Goal: Information Seeking & Learning: Check status

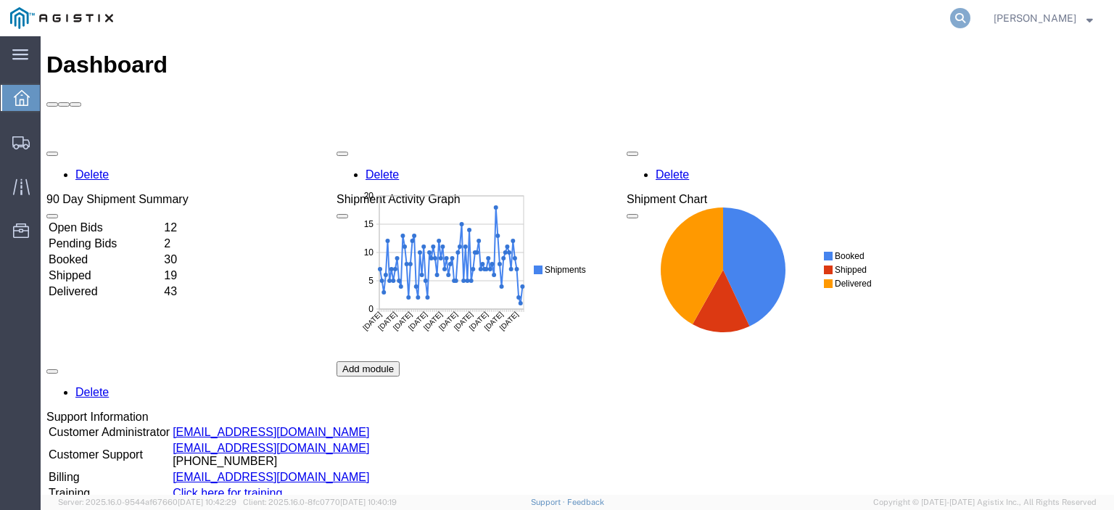
click at [971, 12] on icon at bounding box center [960, 18] width 20 height 20
click at [884, 17] on input "search" at bounding box center [729, 18] width 441 height 35
paste input "56470316"
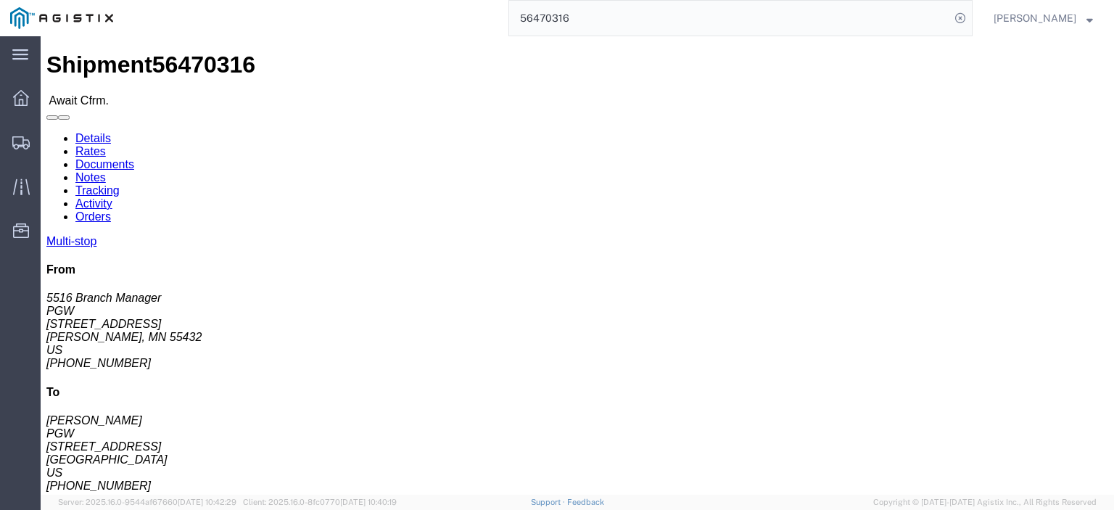
drag, startPoint x: 615, startPoint y: 18, endPoint x: 493, endPoint y: 28, distance: 122.3
click at [493, 28] on div "56470316" at bounding box center [548, 18] width 850 height 36
paste input "4126"
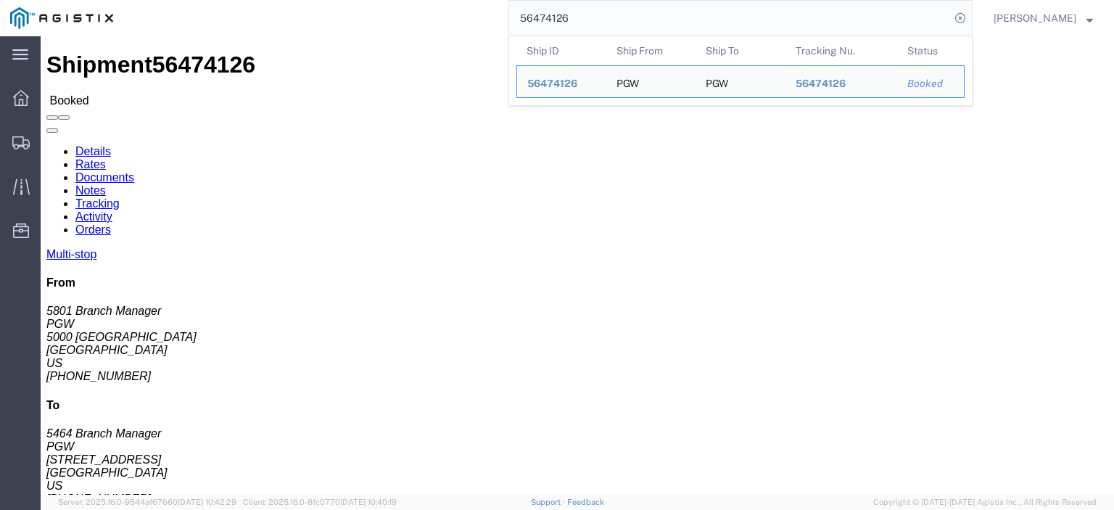
drag, startPoint x: 115, startPoint y: 170, endPoint x: 12, endPoint y: 176, distance: 103.2
click div "Ship From PGW (5801 Branch Manager) [STREET_ADDRESS] [PHONE_NUMBER] [EMAIL_ADDR…"
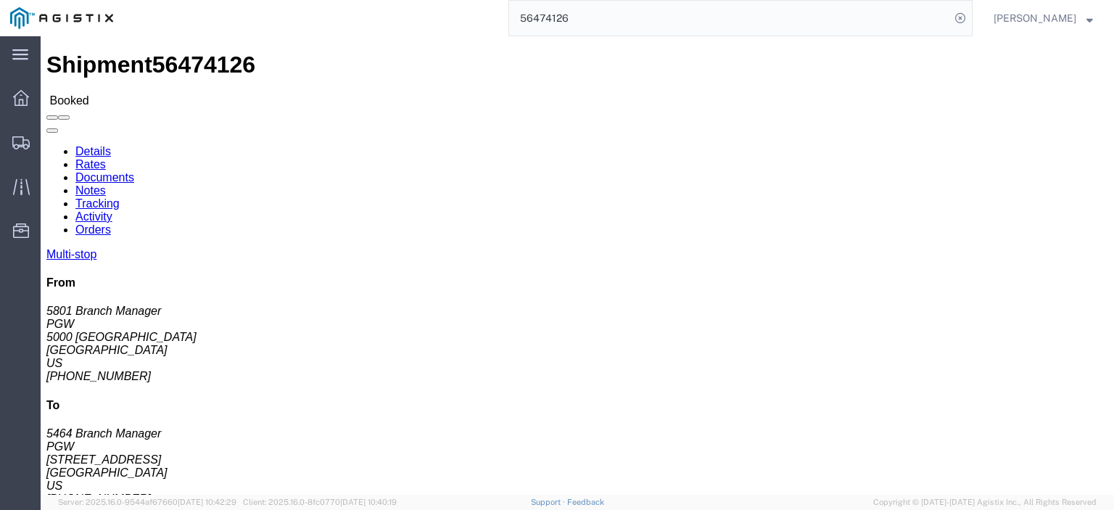
drag, startPoint x: 263, startPoint y: 183, endPoint x: 206, endPoint y: 173, distance: 58.2
click div "Ship To PGW (5464 Branch Manager) 5464 [STREET_ADDRESS] [PHONE_NUMBER] [EMAIL_A…"
copy address "[STREET_ADDRESS]"
drag, startPoint x: 236, startPoint y: 152, endPoint x: 200, endPoint y: 143, distance: 36.8
click div "Ship To PGW (5464 Branch Manager) 5464 [STREET_ADDRESS] [PHONE_NUMBER] [EMAIL_A…"
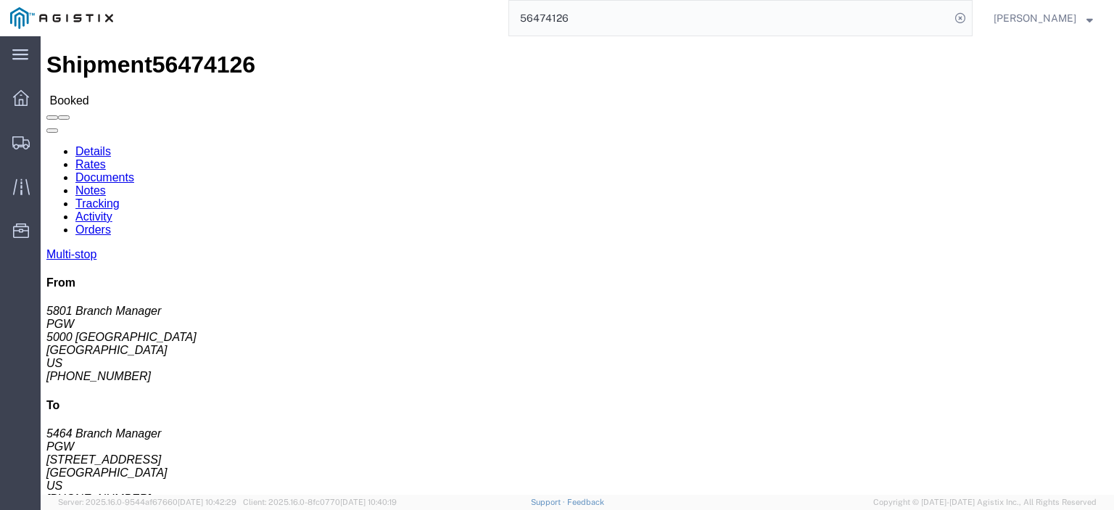
copy address "PGW (5464 Branch Manager) 5464"
drag, startPoint x: 296, startPoint y: 198, endPoint x: 202, endPoint y: 198, distance: 94.3
click div "Ship To PGW (5464 Branch Manager) 5464 [STREET_ADDRESS] [PHONE_NUMBER] [EMAIL_A…"
copy address "[GEOGRAPHIC_DATA]"
drag, startPoint x: 357, startPoint y: 243, endPoint x: 208, endPoint y: 245, distance: 149.5
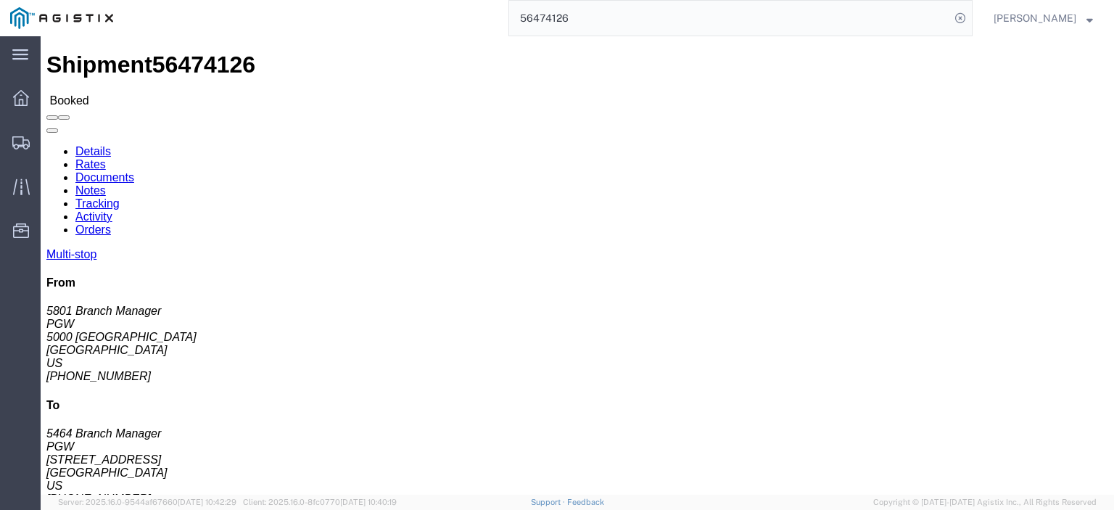
click div "Ship To PGW (5464 Branch Manager) 5464 [STREET_ADDRESS] [PHONE_NUMBER] [EMAIL_A…"
drag, startPoint x: 218, startPoint y: 244, endPoint x: 293, endPoint y: 255, distance: 76.3
click address "PGW (5464 Branch Manager) 5464 [STREET_ADDRESS] [PHONE_NUMBER] [EMAIL_ADDRESS][…"
copy address "[EMAIL_ADDRESS][DOMAIN_NAME]"
drag, startPoint x: 273, startPoint y: 228, endPoint x: 232, endPoint y: 228, distance: 40.6
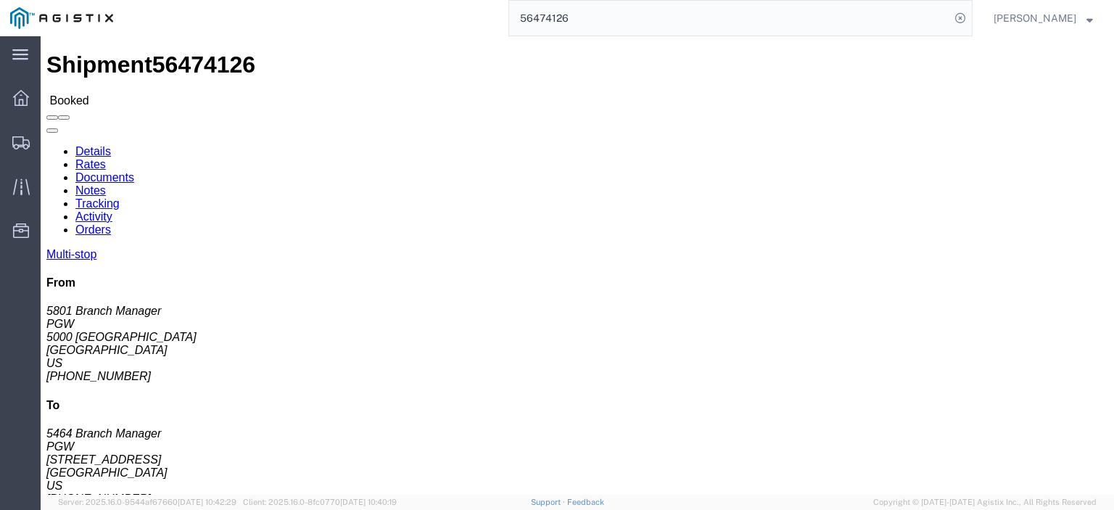
click div "Ship To PGW (5464 Branch Manager) 5464 [STREET_ADDRESS] [PHONE_NUMBER] [EMAIL_A…"
copy address "[PHONE_NUMBER]"
drag, startPoint x: 163, startPoint y: 230, endPoint x: 7, endPoint y: 242, distance: 155.7
click div "Ship From PGW (5801 Branch Manager) [STREET_ADDRESS] [PHONE_NUMBER] [EMAIL_ADDR…"
copy address "[EMAIL_ADDRESS][DOMAIN_NAME]"
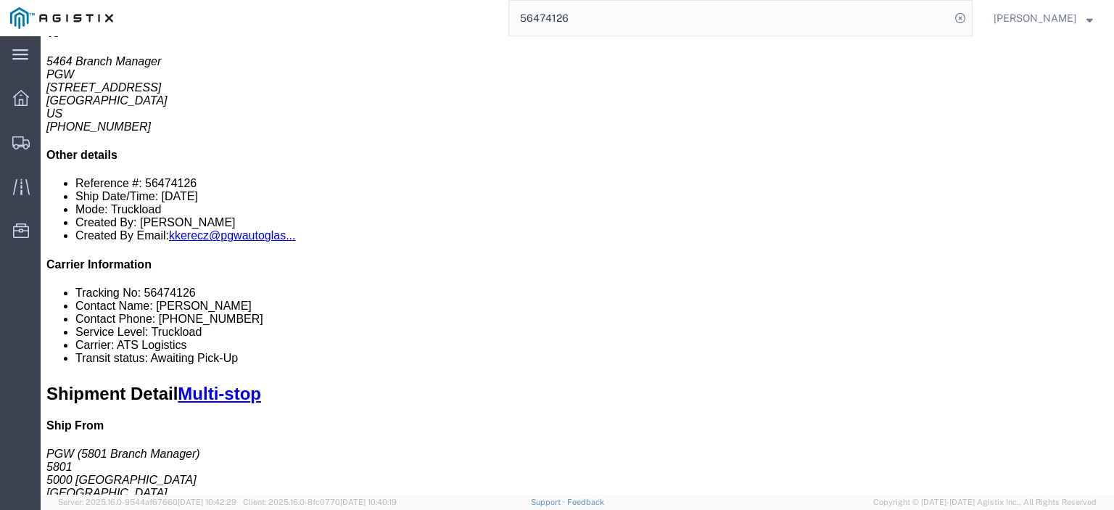
scroll to position [218, 0]
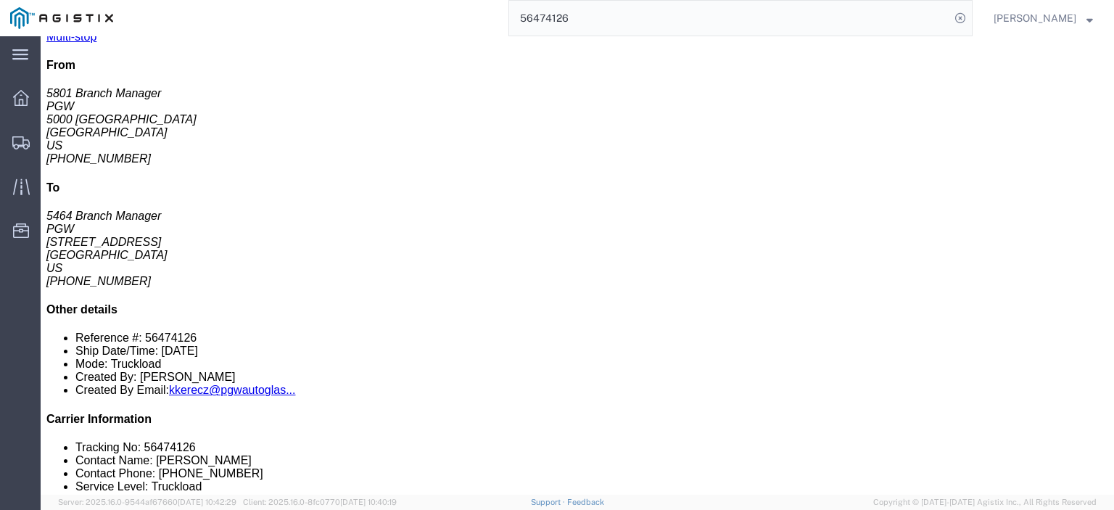
drag, startPoint x: 242, startPoint y: 225, endPoint x: 155, endPoint y: 226, distance: 86.4
click td "PGW [STREET_ADDRESS][US_STATE]"
copy div "[STREET_ADDRESS]"
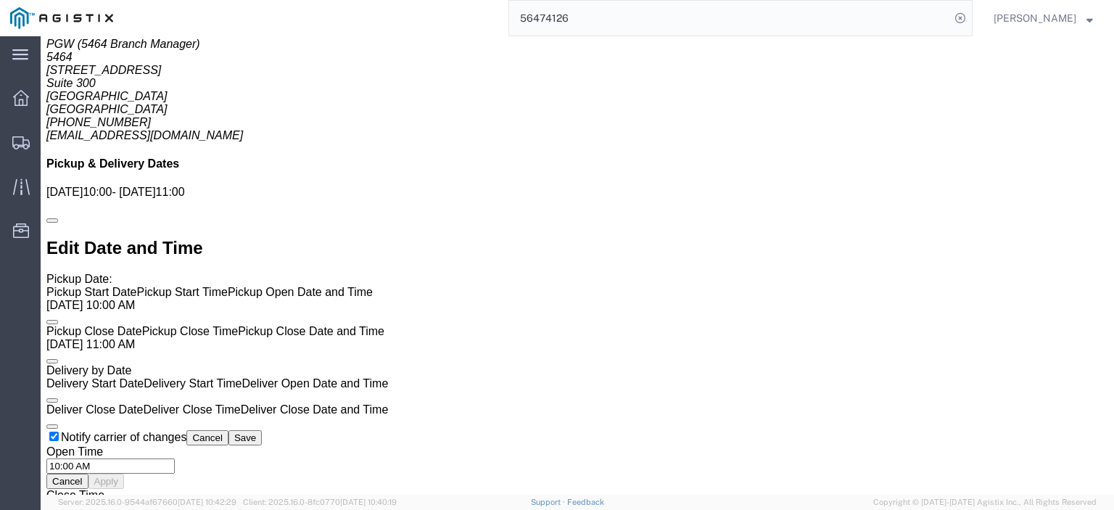
scroll to position [943, 0]
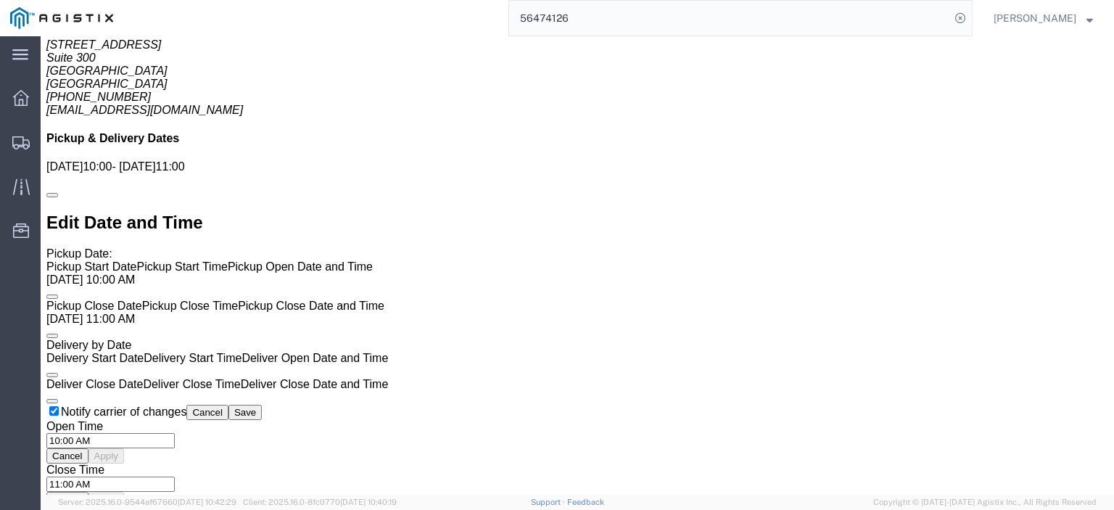
click link "Rates"
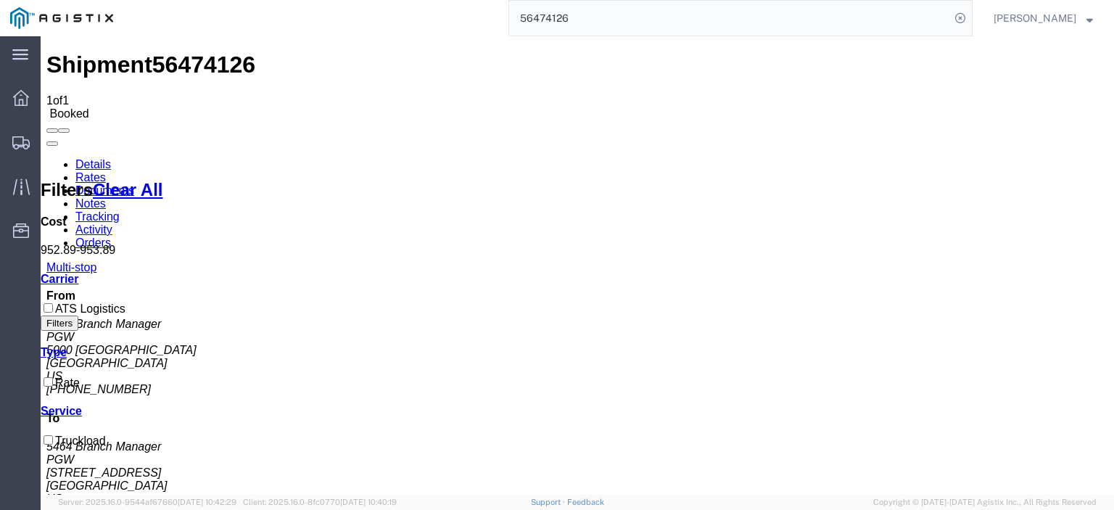
click at [106, 197] on link "Notes" at bounding box center [90, 203] width 30 height 12
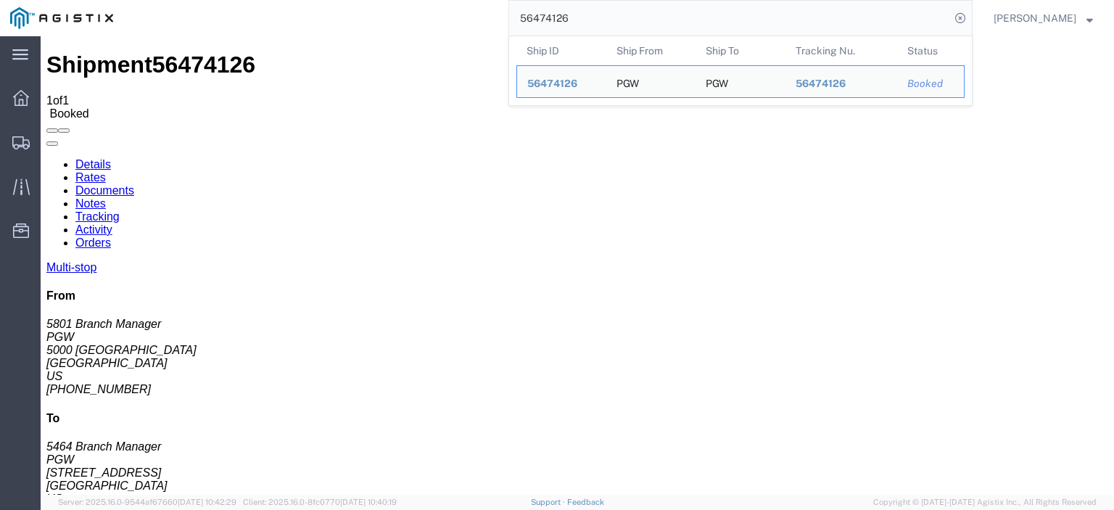
drag, startPoint x: 607, startPoint y: 17, endPoint x: 415, endPoint y: -1, distance: 192.3
click at [415, 0] on div "56474126 Ship ID Ship From Ship To Tracking Nu. Status Ship ID 56474126 Ship Fr…" at bounding box center [548, 18] width 850 height 36
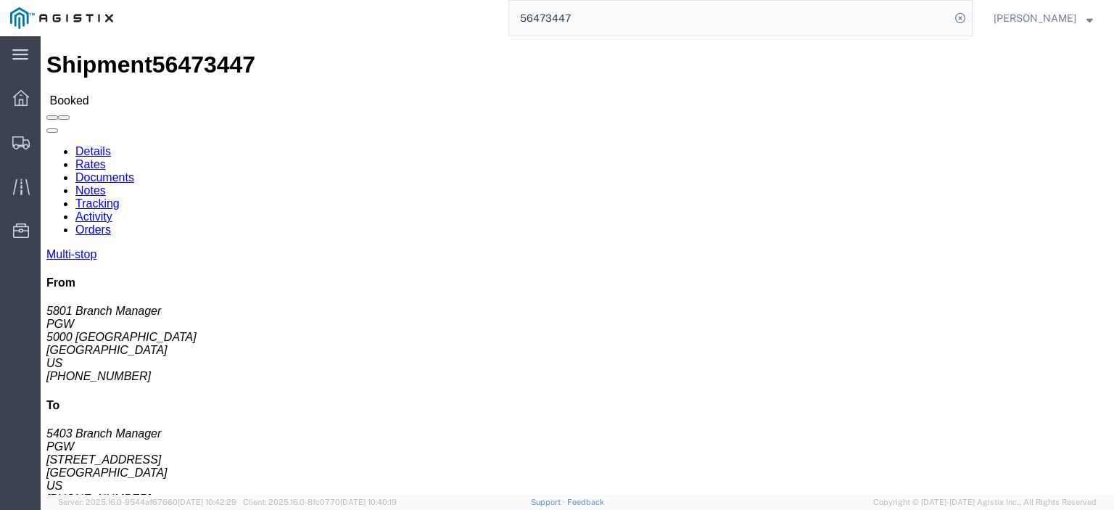
click link "Documents"
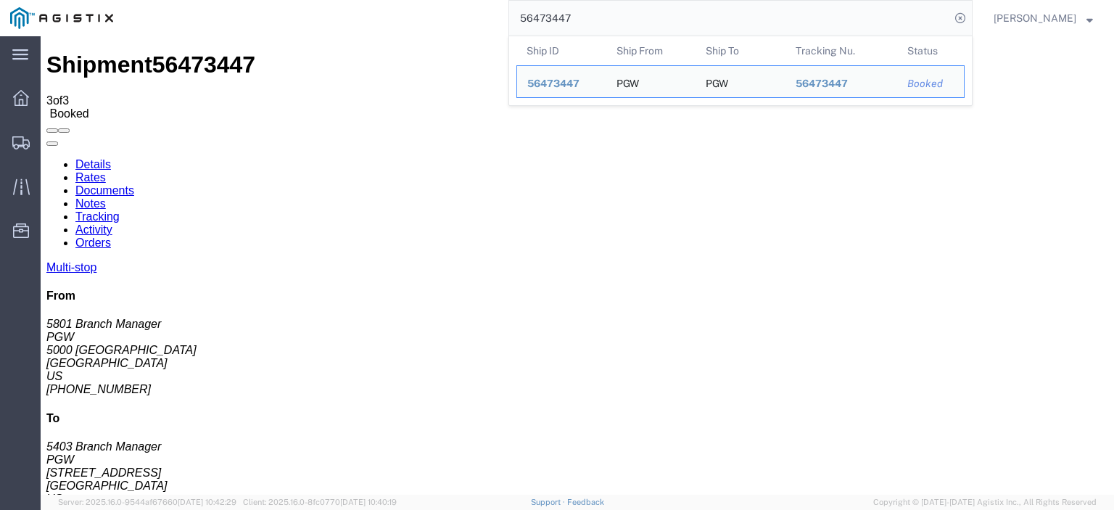
drag, startPoint x: 658, startPoint y: 24, endPoint x: 319, endPoint y: -10, distance: 340.5
click at [319, 0] on html "main_menu Created with Sketch. Collapse Menu Dashboard Shipments Traffic Resour…" at bounding box center [557, 255] width 1114 height 510
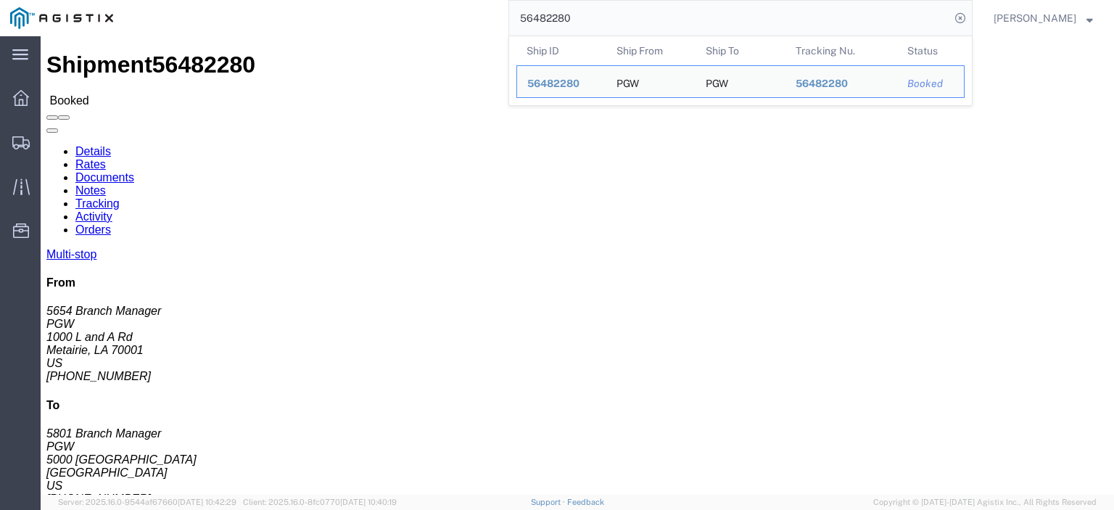
drag, startPoint x: 38, startPoint y: 173, endPoint x: 73, endPoint y: 172, distance: 34.1
click address "PGW (5654 Branch Manager) 5654 [STREET_ADDRESS] [PHONE_NUMBER] [EMAIL_ADDRESS][…"
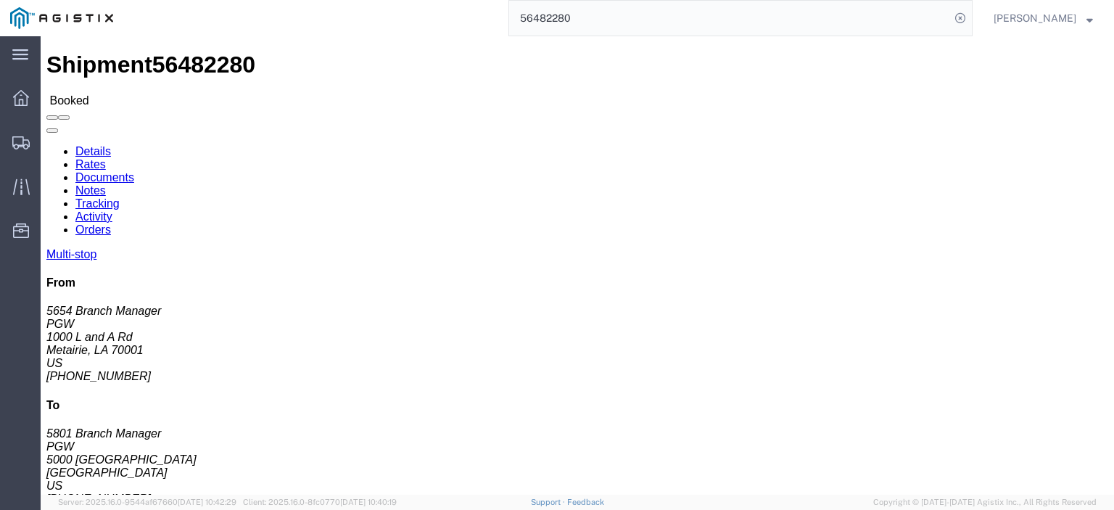
click address "PGW (5654 Branch Manager) 5654 [STREET_ADDRESS] [PHONE_NUMBER] [EMAIL_ADDRESS][…"
drag, startPoint x: 95, startPoint y: 168, endPoint x: 15, endPoint y: 173, distance: 80.7
click address "PGW (5654 Branch Manager) 5654 [STREET_ADDRESS] [PHONE_NUMBER] [EMAIL_ADDRESS][…"
copy address "1000 L and A Rd"
drag, startPoint x: 307, startPoint y: 171, endPoint x: 202, endPoint y: 175, distance: 104.6
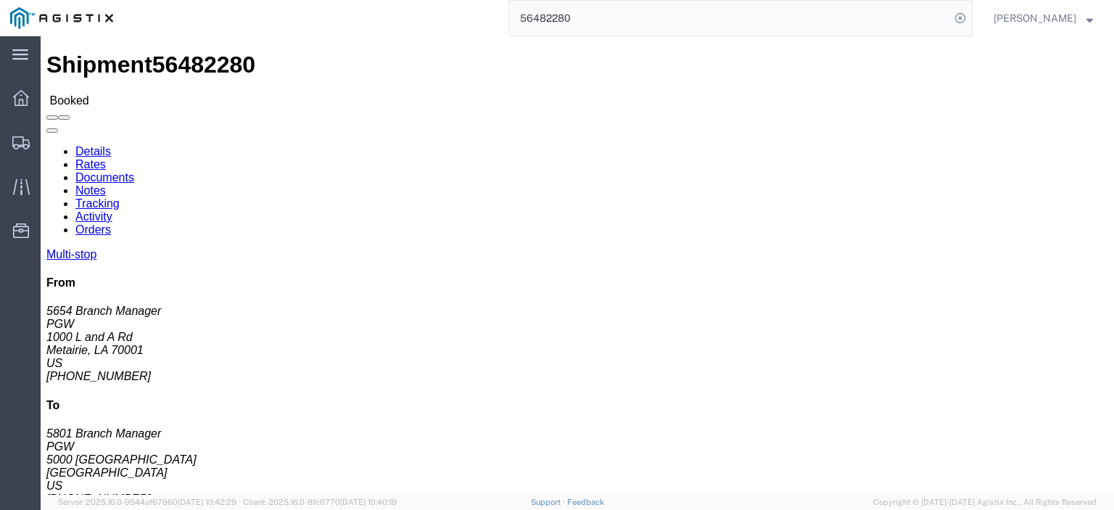
click div "Ship To PGW (5801 Branch Manager) [STREET_ADDRESS] [PHONE_NUMBER] [EMAIL_ADDRES…"
copy address "5000 [GEOGRAPHIC_DATA]"
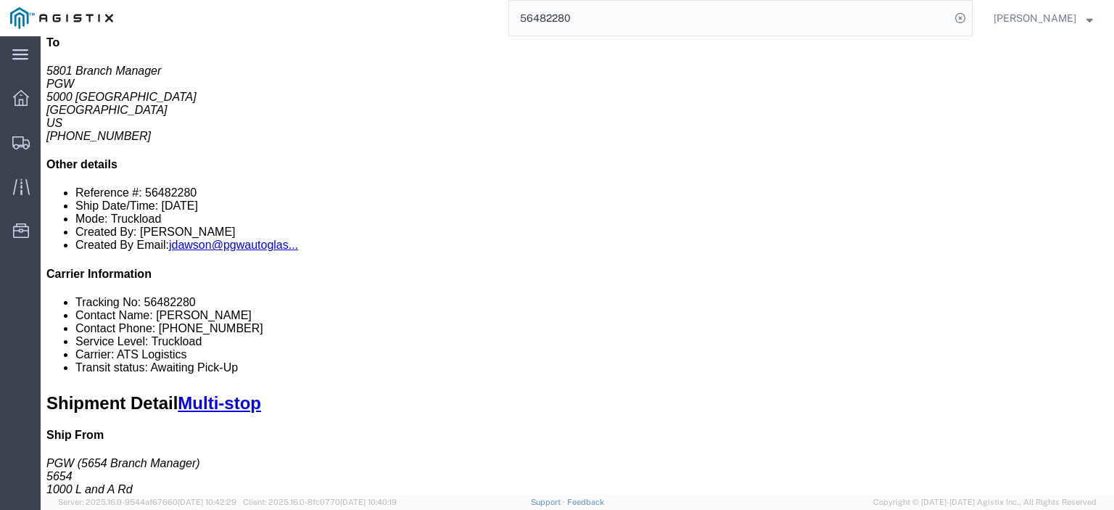
scroll to position [73, 0]
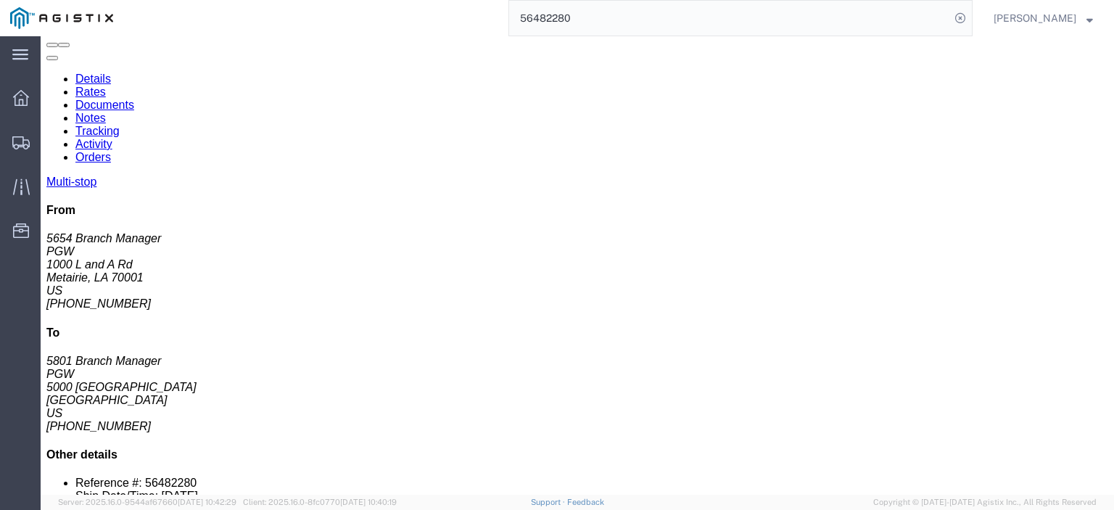
drag, startPoint x: 264, startPoint y: 356, endPoint x: 168, endPoint y: 362, distance: 96.0
click td "PGW [STREET_ADDRESS]"
copy div "[STREET_ADDRESS]"
click link "Rates"
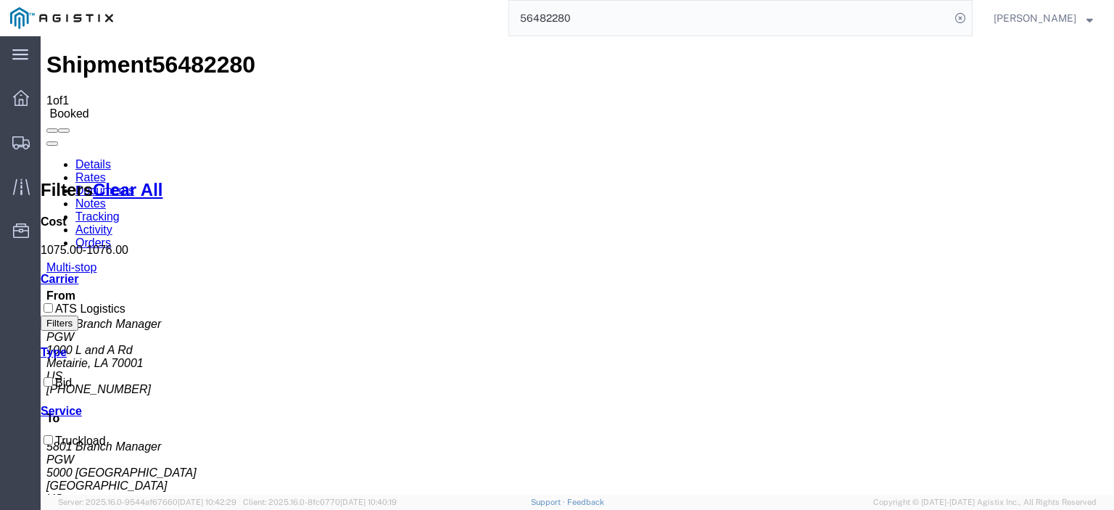
click at [106, 197] on link "Notes" at bounding box center [90, 203] width 30 height 12
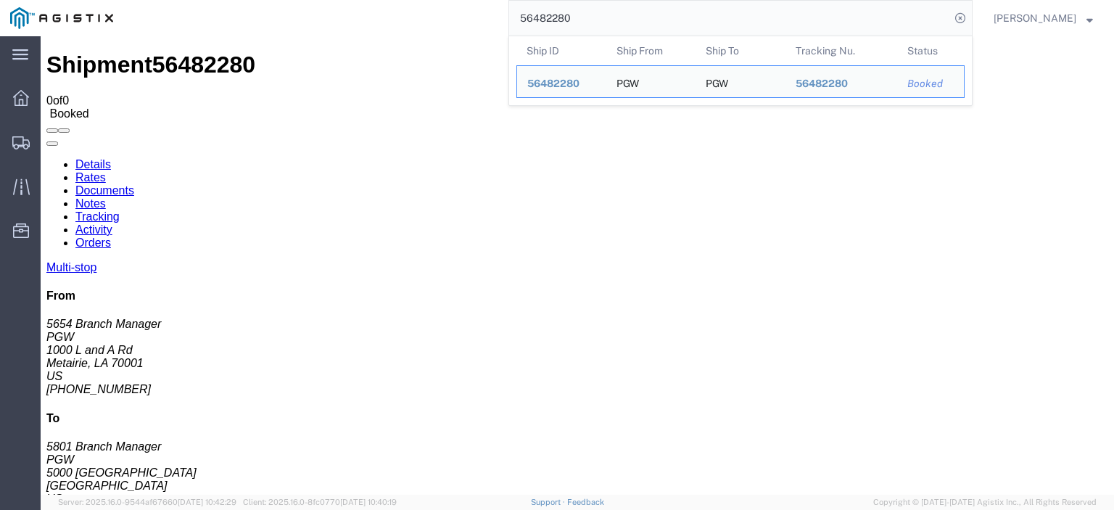
drag, startPoint x: 605, startPoint y: 15, endPoint x: 496, endPoint y: 15, distance: 108.8
click at [504, 20] on div "56482280 Ship ID Ship From Ship To Tracking Nu. Status Ship ID 56482280 Ship Fr…" at bounding box center [548, 18] width 850 height 36
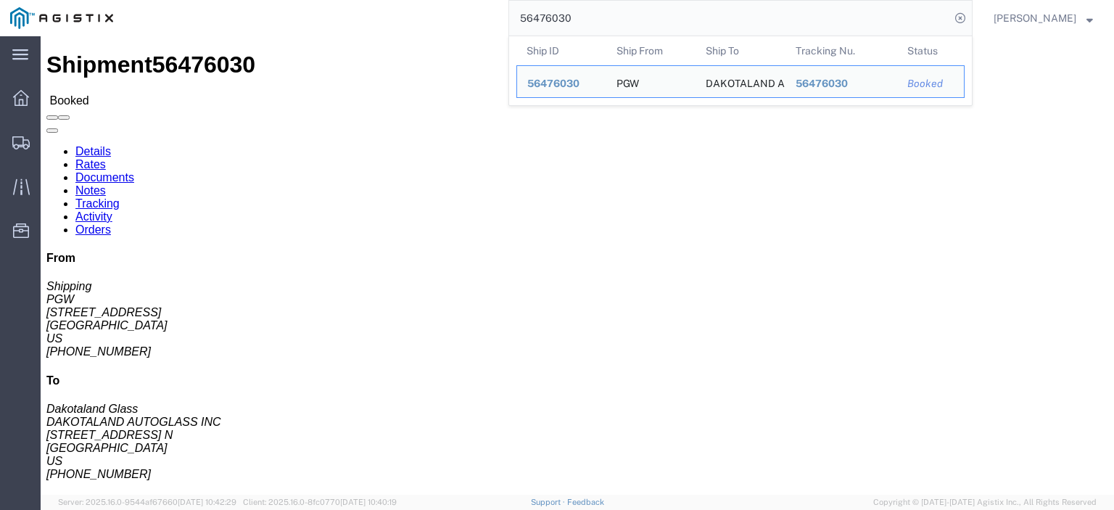
drag, startPoint x: 100, startPoint y: 169, endPoint x: 1, endPoint y: 171, distance: 98.7
click div "Shipment Detail Ship From PGW (Shipping) [GEOGRAPHIC_DATA][STREET_ADDRESS] [PHO…"
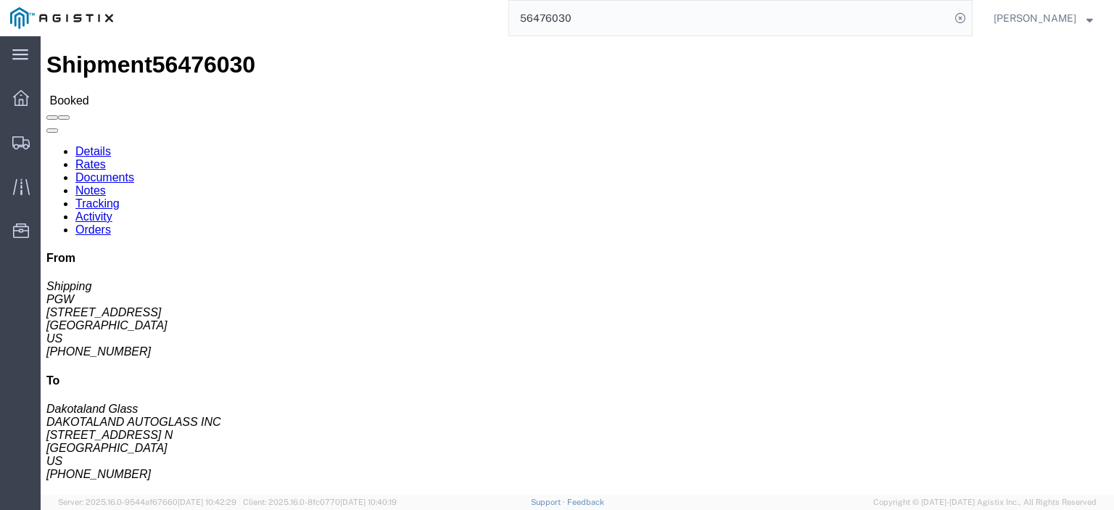
drag, startPoint x: 306, startPoint y: 175, endPoint x: 206, endPoint y: 175, distance: 100.1
click div "Ship To DAKOTALAND AUTOGLASS INC (Dakotaland Glass) DAGSFS [STREET_ADDRESS] [GE…"
drag, startPoint x: 255, startPoint y: 152, endPoint x: 206, endPoint y: 136, distance: 51.6
click div "Ship To DAKOTALAND AUTOGLASS INC (Dakotaland Glass) DAGSFS [STREET_ADDRESS] [GE…"
drag, startPoint x: 327, startPoint y: 178, endPoint x: 195, endPoint y: 180, distance: 132.1
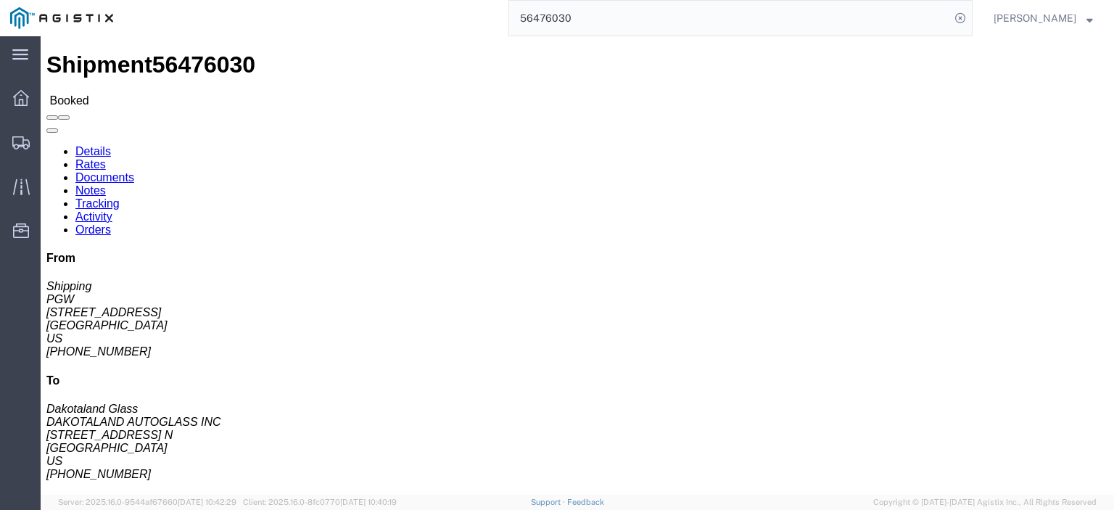
click div "Ship From PGW (Shipping) [STREET_ADDRESS] [PHONE_NUMBER] [EMAIL_ADDRESS][DOMAIN…"
click div "Ship To DAKOTALAND AUTOGLASS INC (Dakotaland Glass) DAGSFS [STREET_ADDRESS] [GE…"
click address "DAKOTALAND AUTOGLASS INC (Dakotaland Glass) DAGSFS [STREET_ADDRESS] [GEOGRAPHIC…"
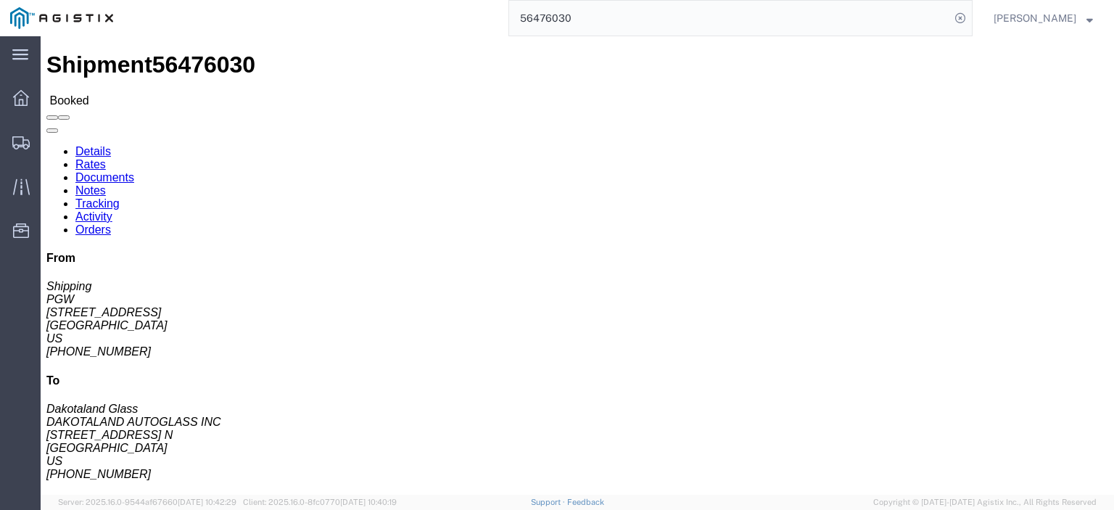
drag, startPoint x: 208, startPoint y: 226, endPoint x: 305, endPoint y: 215, distance: 97.8
click div "Ship To DAKOTALAND AUTOGLASS INC (Dakotaland Glass) DAGSFS [STREET_ADDRESS] [GE…"
click div "Ship From PGW (Shipping) [STREET_ADDRESS] [PHONE_NUMBER] [EMAIL_ADDRESS][DOMAIN…"
drag, startPoint x: 391, startPoint y: 227, endPoint x: 204, endPoint y: 231, distance: 187.2
click div "Ship From PGW (Shipping) [STREET_ADDRESS] [PHONE_NUMBER] [EMAIL_ADDRESS][DOMAIN…"
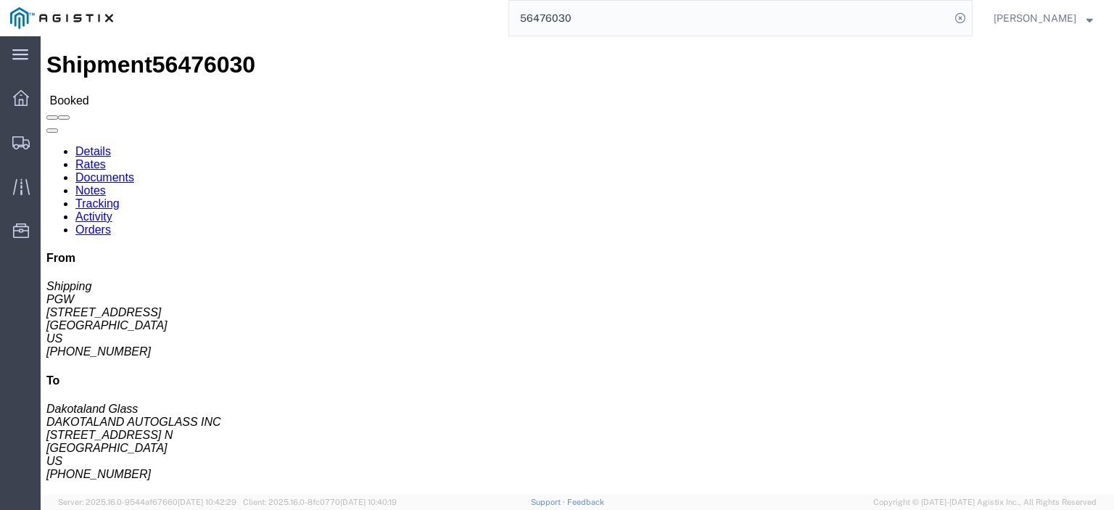
click div "Ship To DAKOTALAND AUTOGLASS INC (Dakotaland Glass) DAGSFS [STREET_ADDRESS] [GE…"
drag, startPoint x: 369, startPoint y: 227, endPoint x: 202, endPoint y: 226, distance: 166.9
click div "Ship To DAKOTALAND AUTOGLASS INC (Dakotaland Glass) DAGSFS [STREET_ADDRESS] [GE…"
drag, startPoint x: 264, startPoint y: 211, endPoint x: 201, endPoint y: 215, distance: 63.3
click div "Ship To DAKOTALAND AUTOGLASS INC (Dakotaland Glass) DAGSFS [STREET_ADDRESS] [GE…"
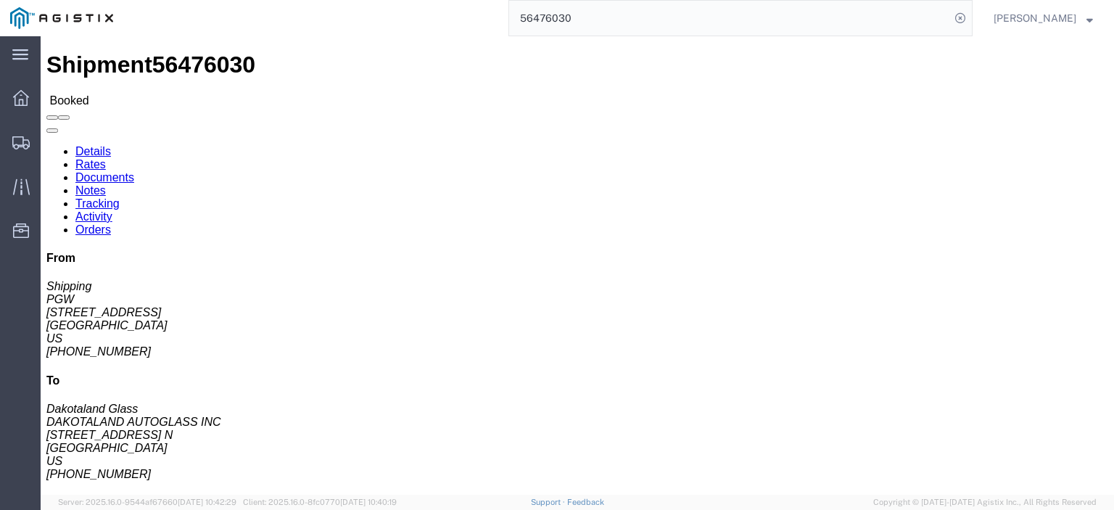
click link "Rates"
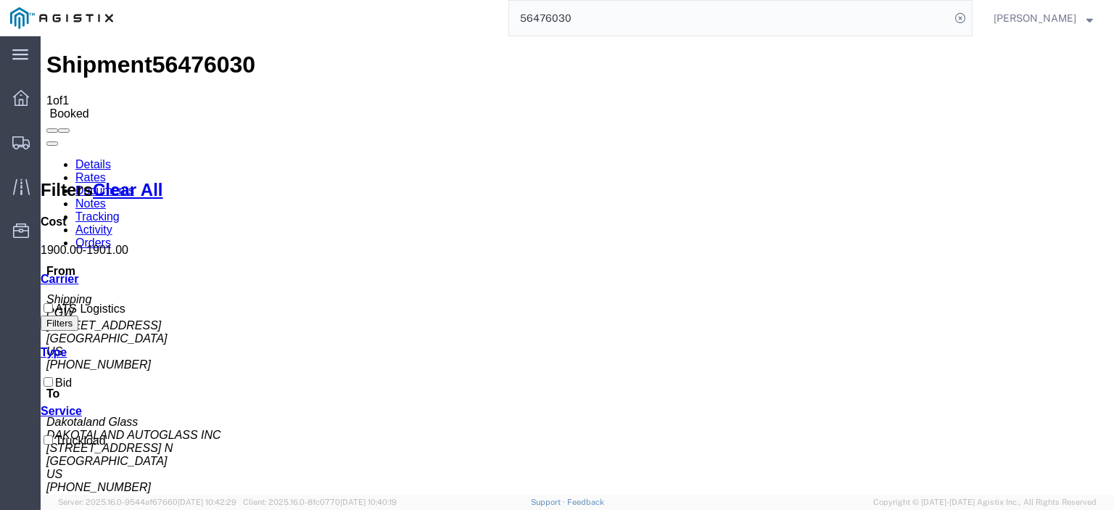
click at [106, 197] on link "Notes" at bounding box center [90, 203] width 30 height 12
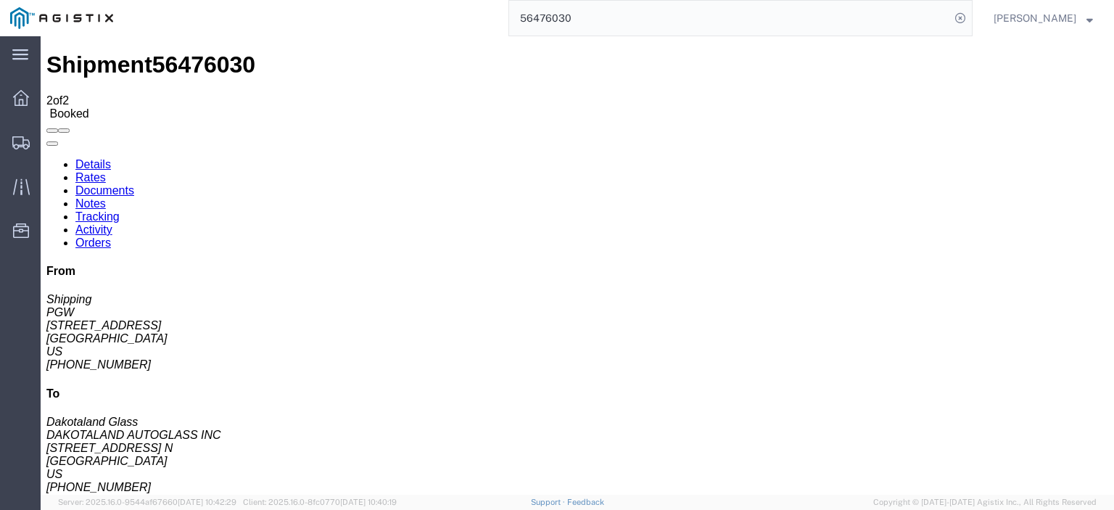
drag, startPoint x: 488, startPoint y: -5, endPoint x: 306, endPoint y: -32, distance: 183.4
click at [306, 0] on html "main_menu Created with Sketch. Collapse Menu Dashboard Shipments Traffic Resour…" at bounding box center [557, 255] width 1114 height 510
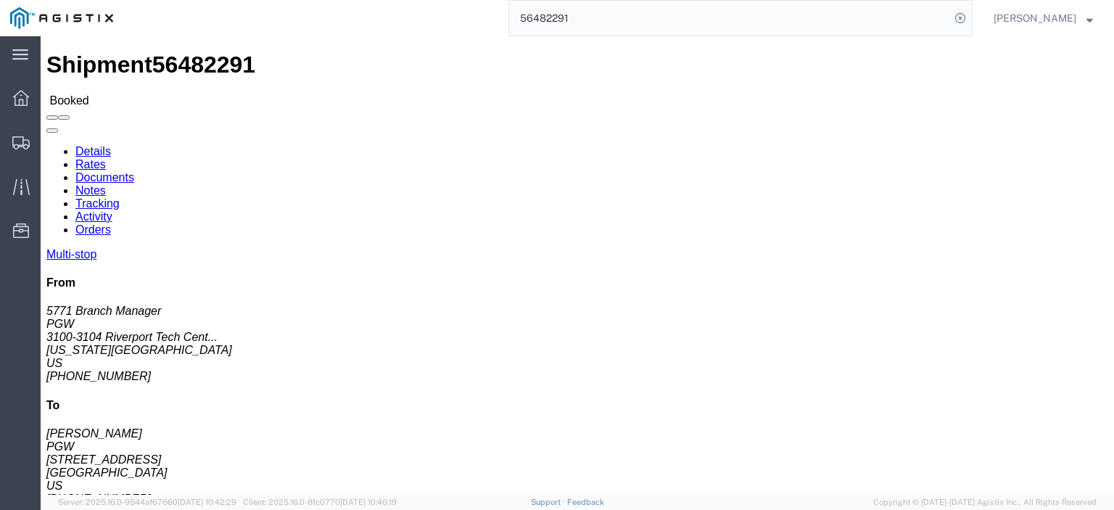
click span "56482291"
drag, startPoint x: 177, startPoint y: 171, endPoint x: 1, endPoint y: 175, distance: 175.6
click div "Shipment Detail Multi-stop Ship From PGW (5771 Branch Manager) 5771 3100-[STREE…"
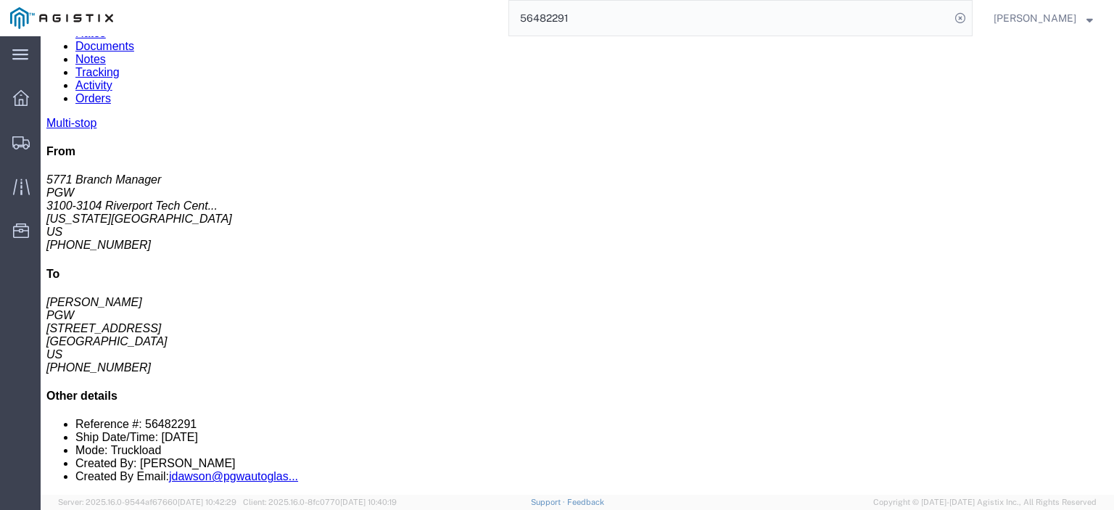
scroll to position [145, 0]
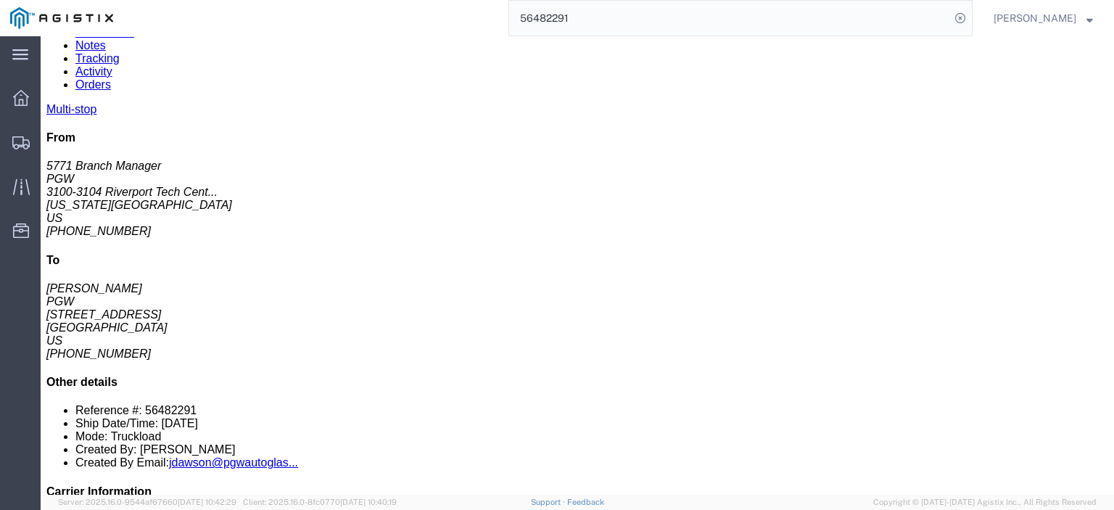
drag, startPoint x: 608, startPoint y: 253, endPoint x: 525, endPoint y: 258, distance: 83.6
click div "Email: [EMAIL_ADDRESS][DOMAIN_NAME]"
drag, startPoint x: 662, startPoint y: 287, endPoint x: 520, endPoint y: 289, distance: 141.5
click div "Email: [EMAIL_ADDRESS][DOMAIN_NAME]"
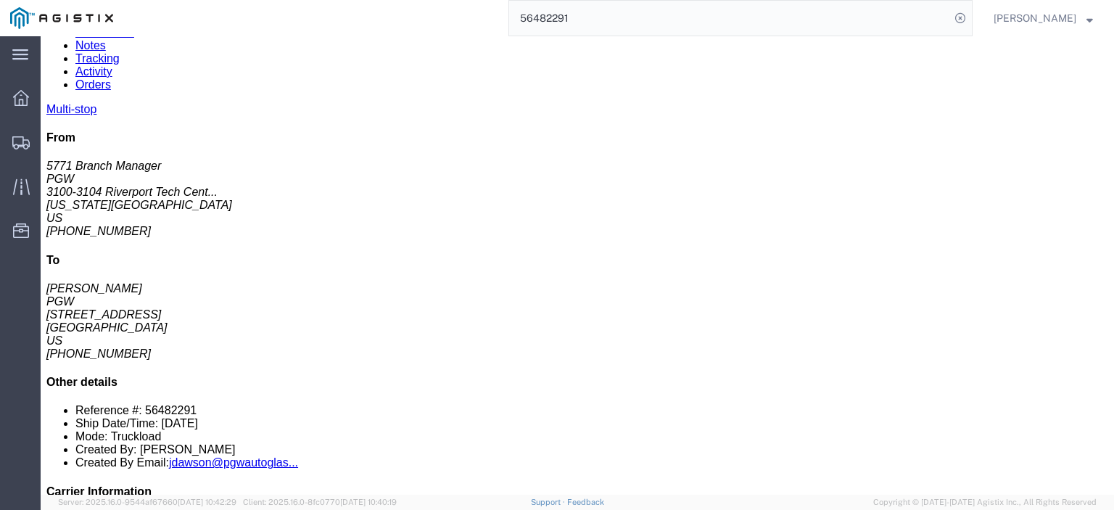
drag, startPoint x: 662, startPoint y: 286, endPoint x: 538, endPoint y: 284, distance: 123.3
click div "Email: [EMAIL_ADDRESS][DOMAIN_NAME]"
drag, startPoint x: 539, startPoint y: 284, endPoint x: 514, endPoint y: 335, distance: 57.4
click h4 "Packages & Stops Information"
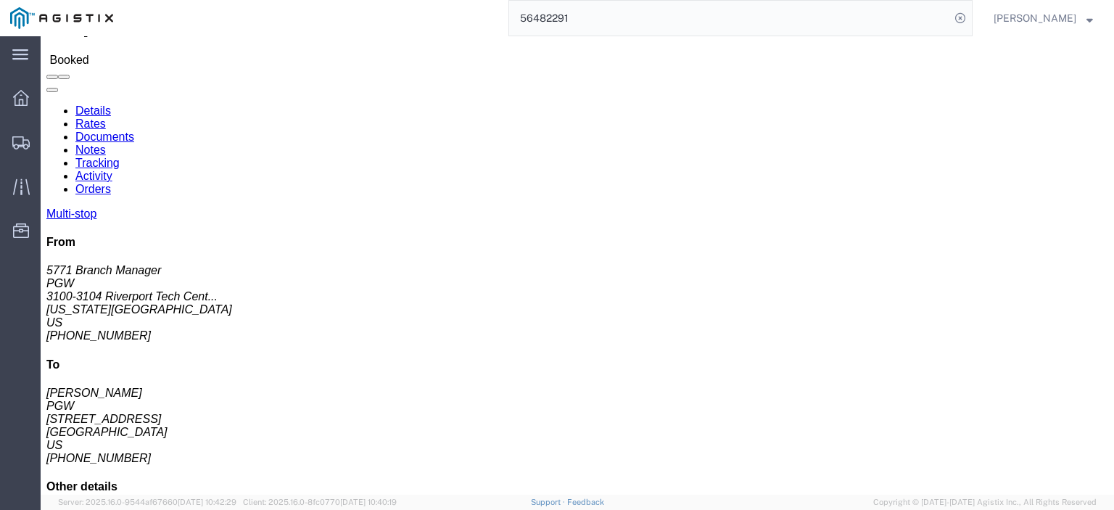
scroll to position [0, 0]
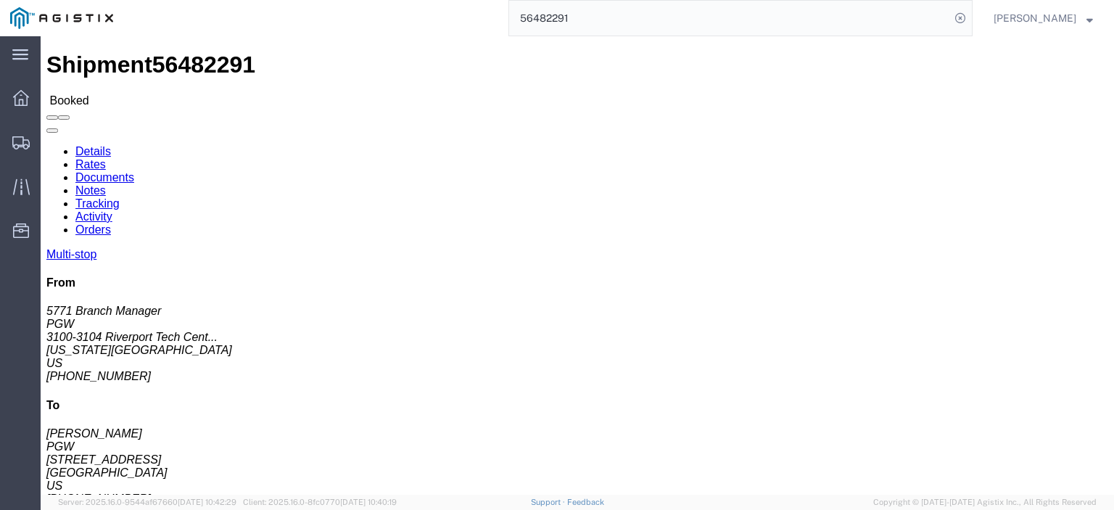
click div "Leg 1 -"
drag, startPoint x: 662, startPoint y: 427, endPoint x: 522, endPoint y: 432, distance: 140.1
click div "Email: [EMAIL_ADDRESS][DOMAIN_NAME]"
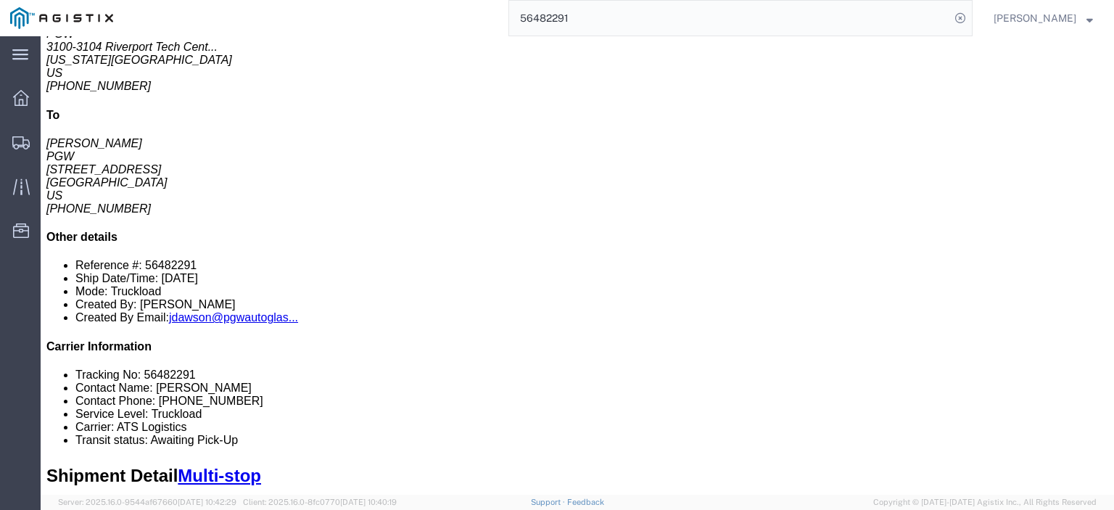
scroll to position [218, 0]
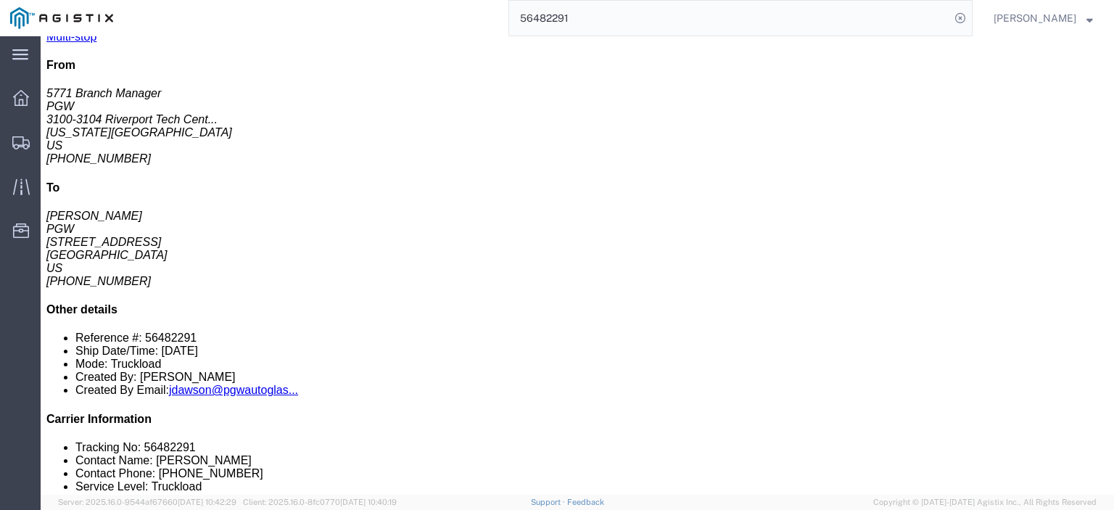
drag, startPoint x: 224, startPoint y: 237, endPoint x: 148, endPoint y: 242, distance: 76.3
click td "PGW [STREET_ADDRESS]"
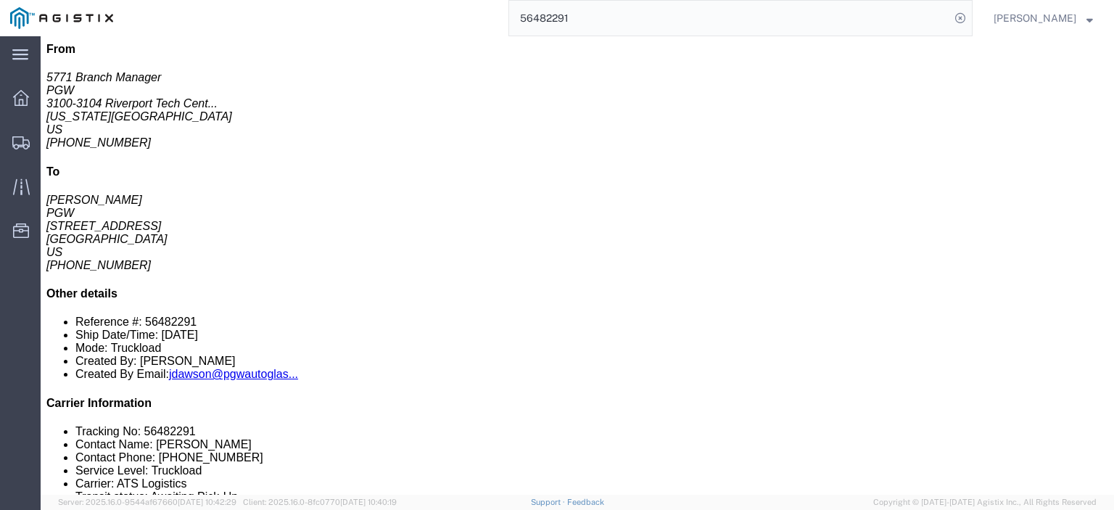
scroll to position [0, 0]
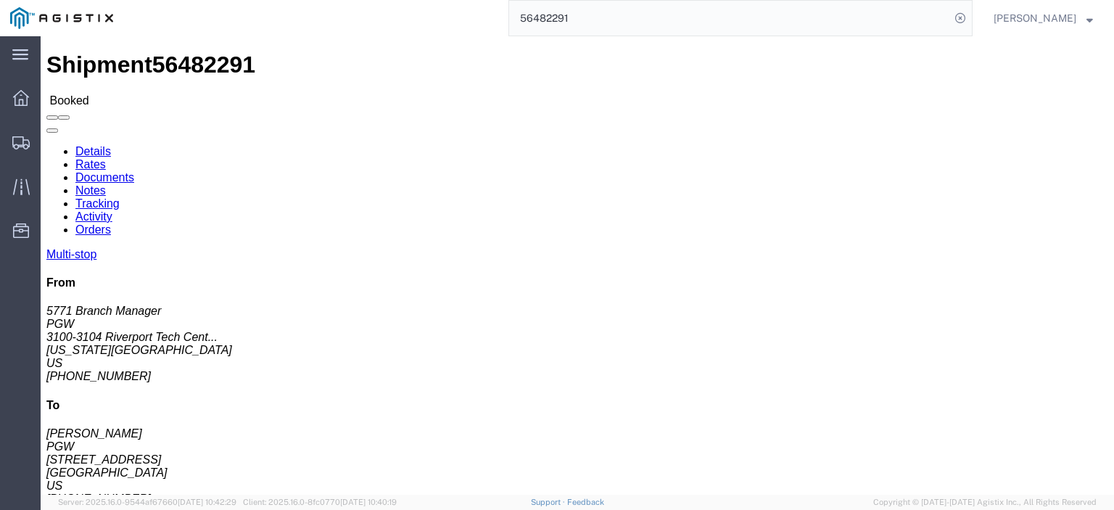
click link "Rates"
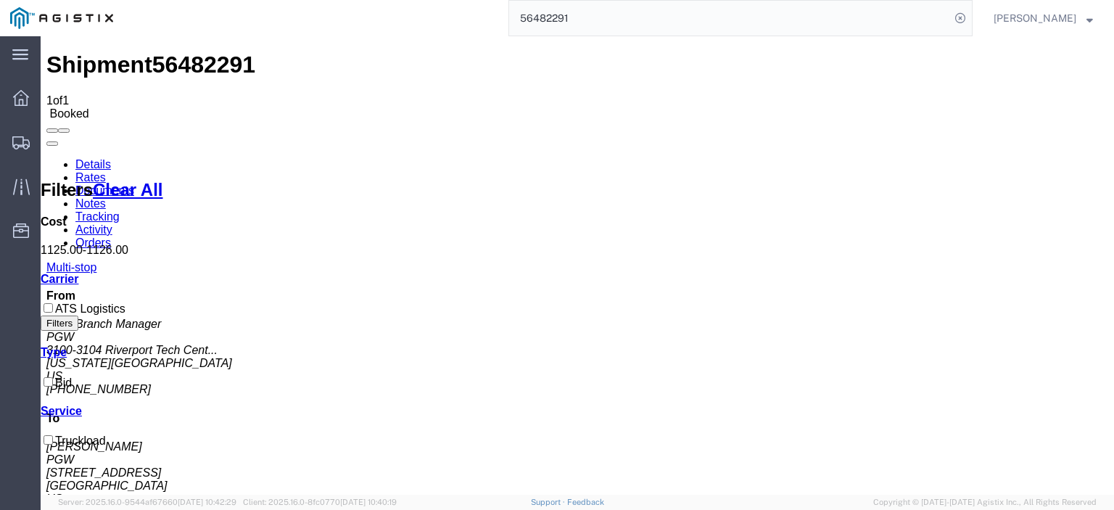
click at [90, 158] on link "Details" at bounding box center [93, 164] width 36 height 12
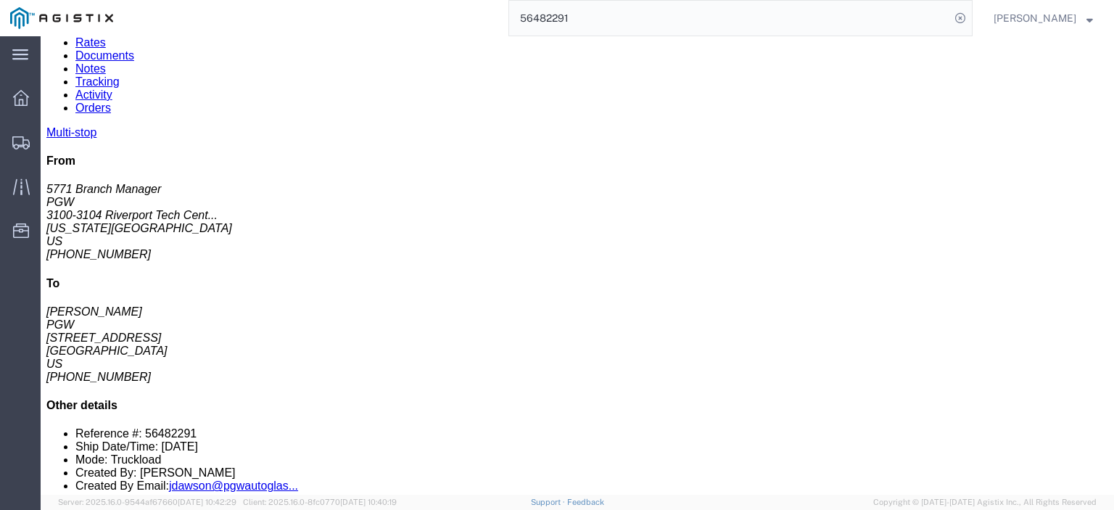
scroll to position [218, 0]
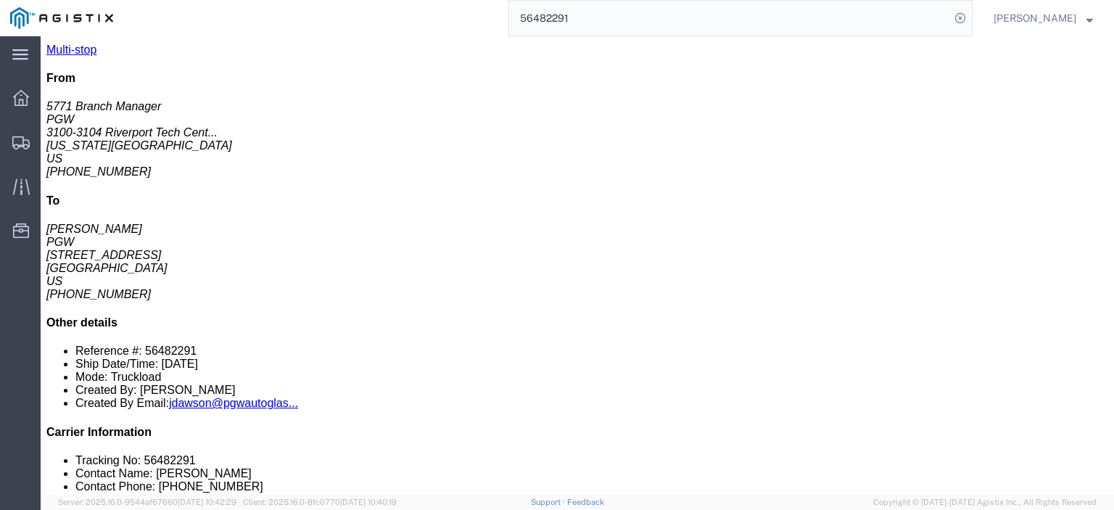
drag, startPoint x: 234, startPoint y: 210, endPoint x: 150, endPoint y: 211, distance: 84.2
click td "PGW [STREET_ADDRESS]"
click link "Rates"
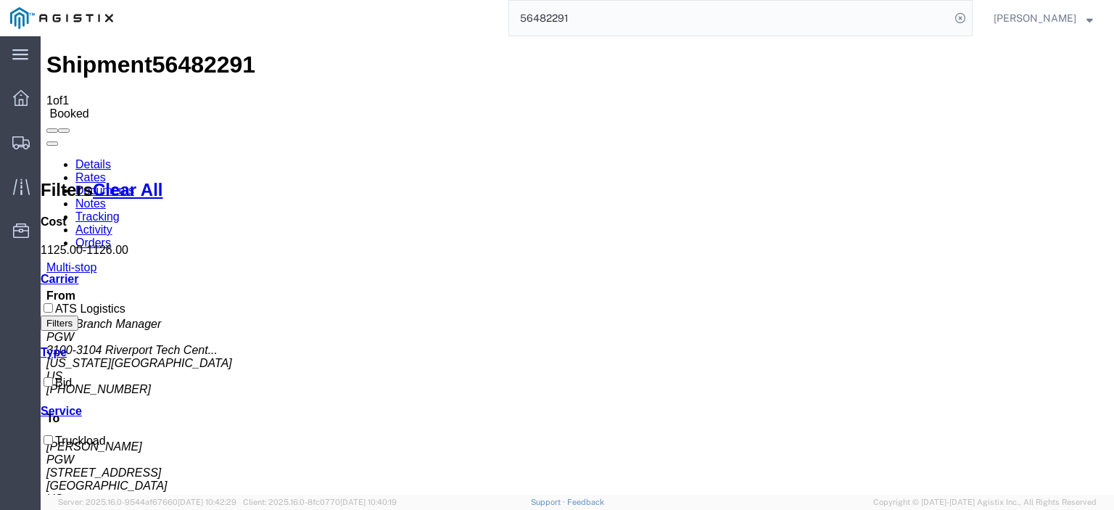
drag, startPoint x: 628, startPoint y: 15, endPoint x: 443, endPoint y: 9, distance: 185.1
click at [464, 17] on div "56482291" at bounding box center [548, 18] width 850 height 36
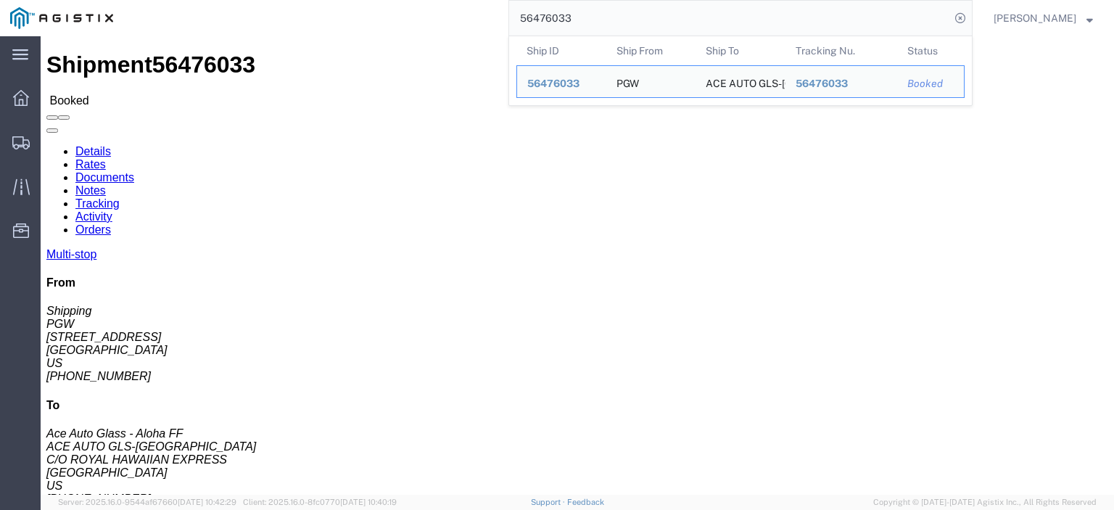
scroll to position [73, 0]
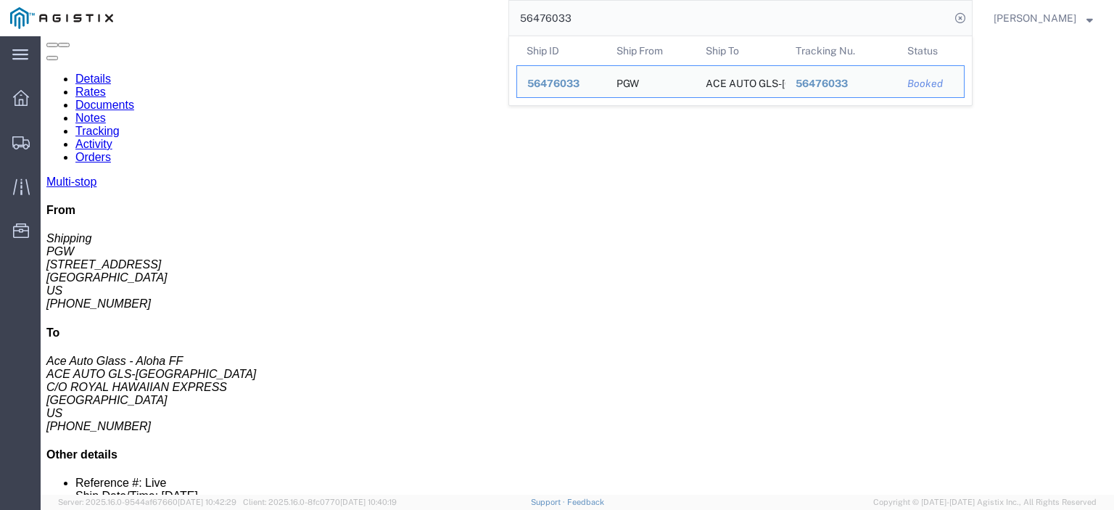
drag, startPoint x: 88, startPoint y: 99, endPoint x: 7, endPoint y: 107, distance: 81.6
click div "Ship From PGW (Shipping) [STREET_ADDRESS] [PHONE_NUMBER] [EMAIL_ADDRESS][DOMAIN…"
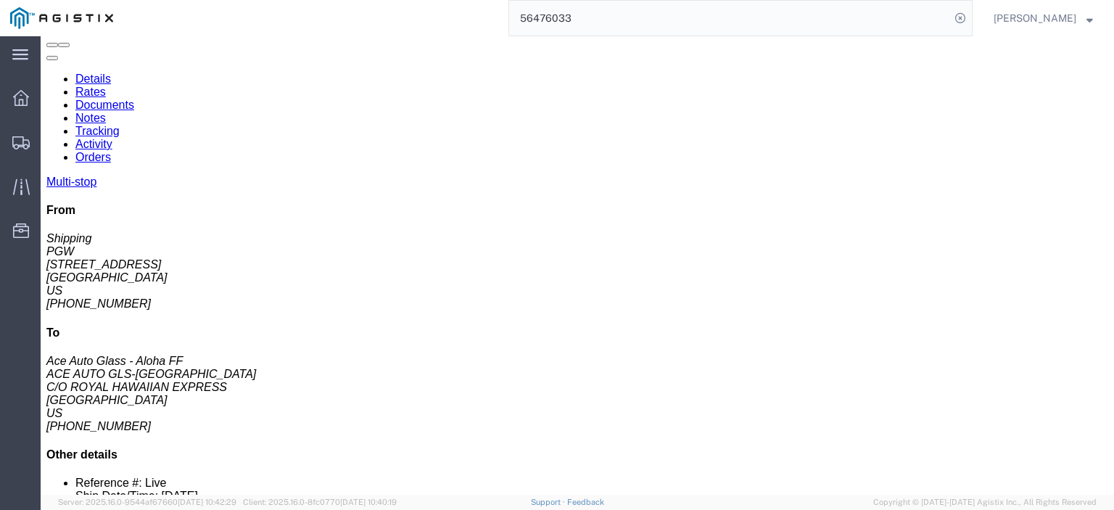
click div "Ship From PGW (Shipping) [STREET_ADDRESS] [PHONE_NUMBER] [EMAIL_ADDRESS][DOMAIN…"
drag, startPoint x: 413, startPoint y: 385, endPoint x: 144, endPoint y: 373, distance: 269.5
click tr "3 Delivery ACE AUTO GLS-[GEOGRAPHIC_DATA] C/O ROYAL HAWAIIAN EXPRESS, [GEOGRAPH…"
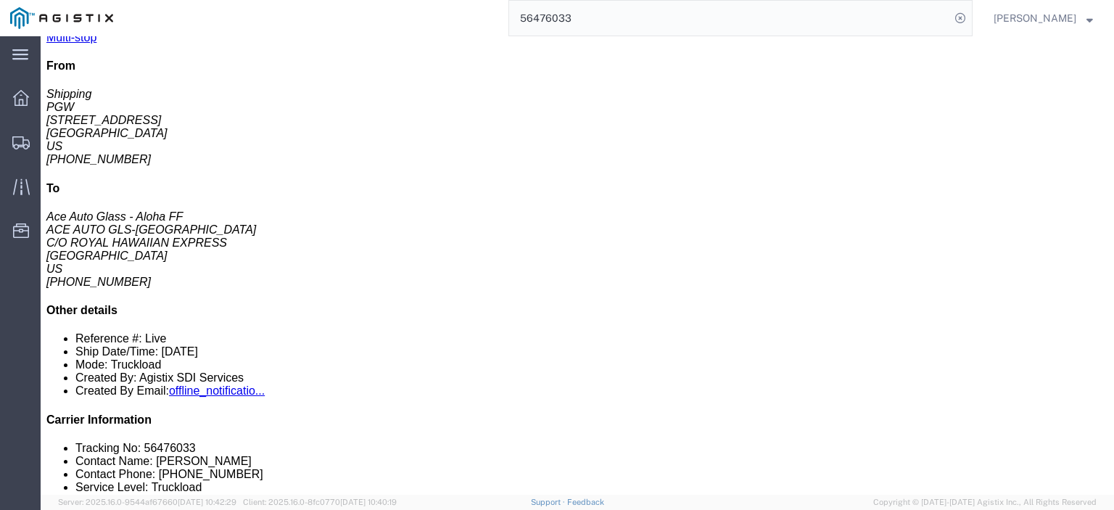
scroll to position [218, 0]
drag, startPoint x: 271, startPoint y: 213, endPoint x: 158, endPoint y: 212, distance: 113.2
click div "[STREET_ADDRESS][PERSON_NAME]"
drag, startPoint x: 313, startPoint y: 198, endPoint x: 153, endPoint y: 197, distance: 160.4
click td "SAFELITE GLASS CORPORATION [STREET_ADDRESS][PERSON_NAME]"
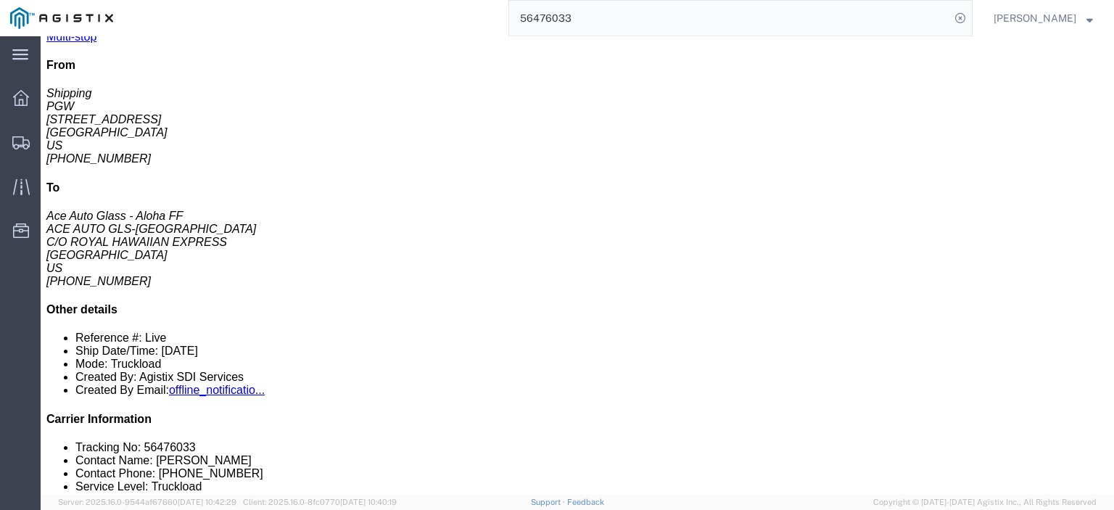
drag, startPoint x: 368, startPoint y: 210, endPoint x: 279, endPoint y: 213, distance: 89.3
click div "[STREET_ADDRESS][PERSON_NAME]"
drag, startPoint x: 645, startPoint y: 212, endPoint x: 518, endPoint y: 218, distance: 127.1
click div "Email: [EMAIL_ADDRESS][DOMAIN_NAME]"
drag, startPoint x: 596, startPoint y: 196, endPoint x: 537, endPoint y: 195, distance: 58.8
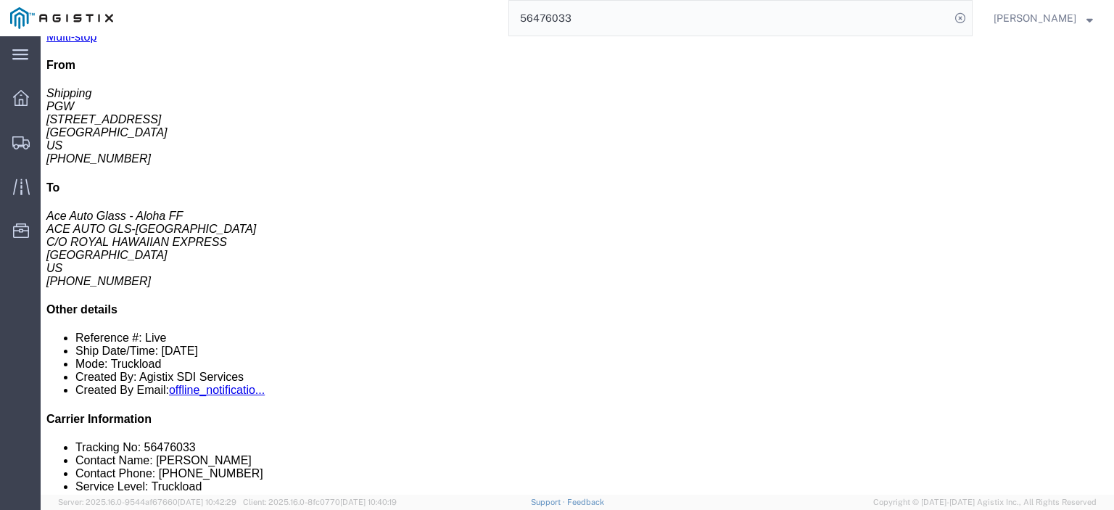
click div "Phone Nu.: [PHONE_NUMBER]"
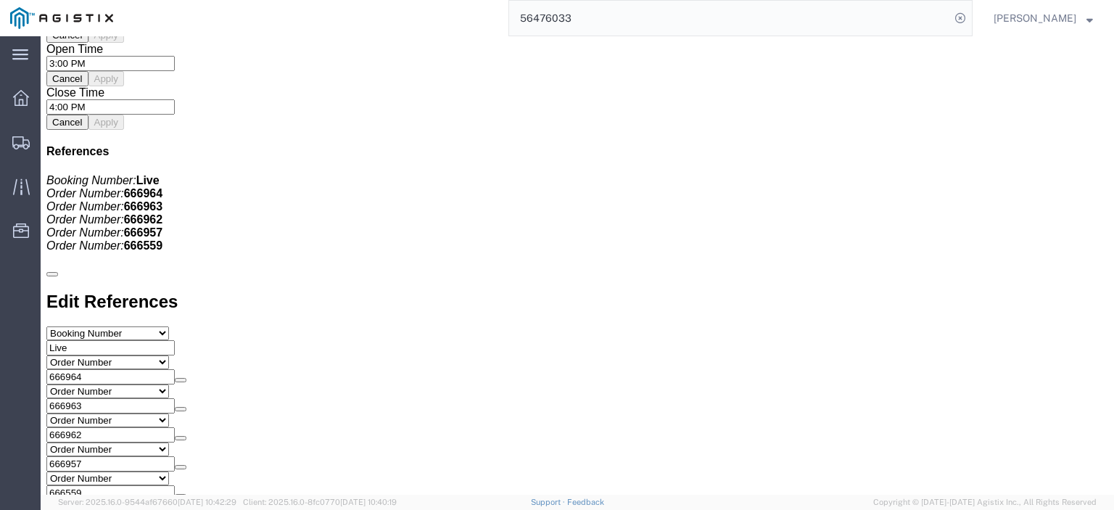
scroll to position [1379, 0]
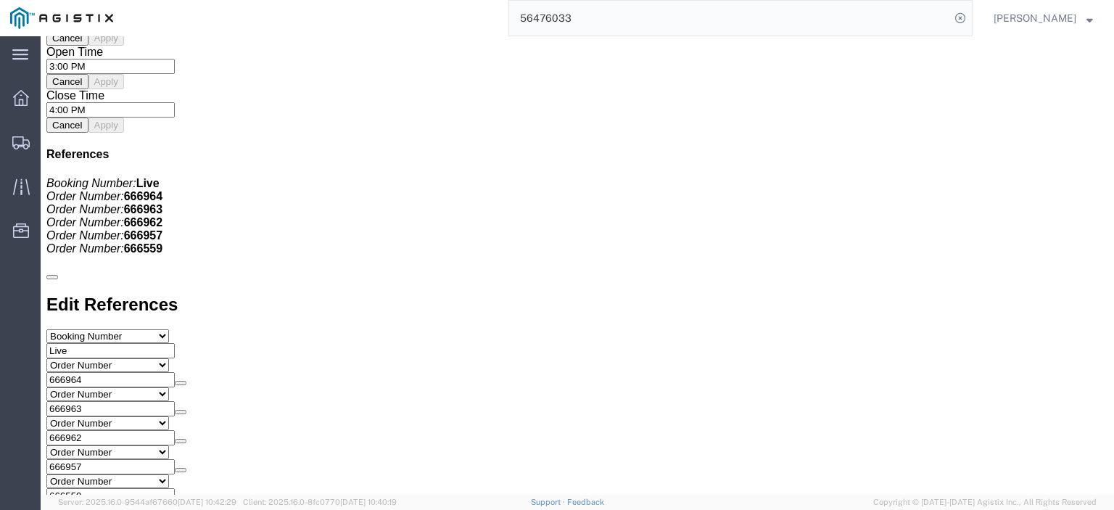
click link "Rates"
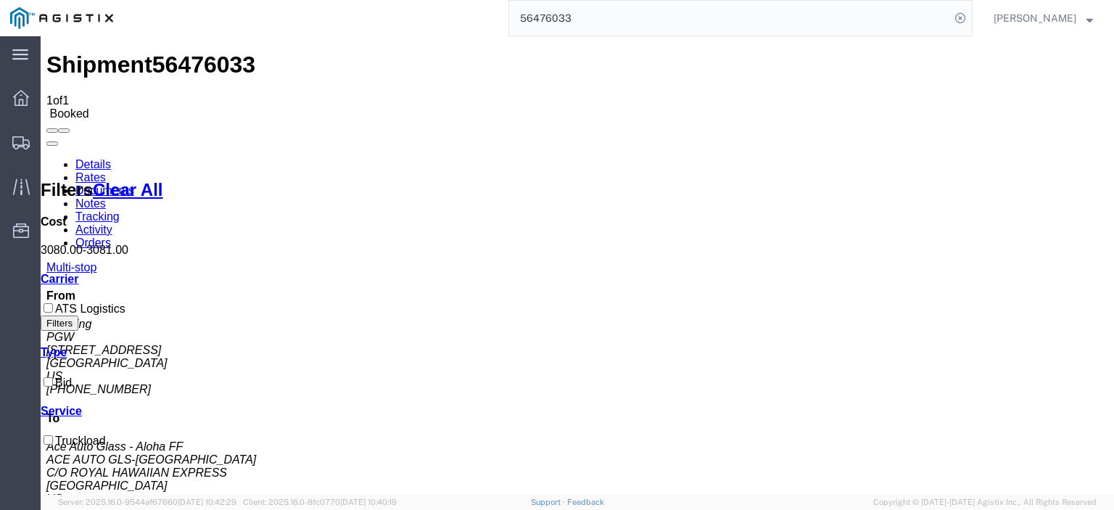
click at [106, 197] on link "Notes" at bounding box center [90, 203] width 30 height 12
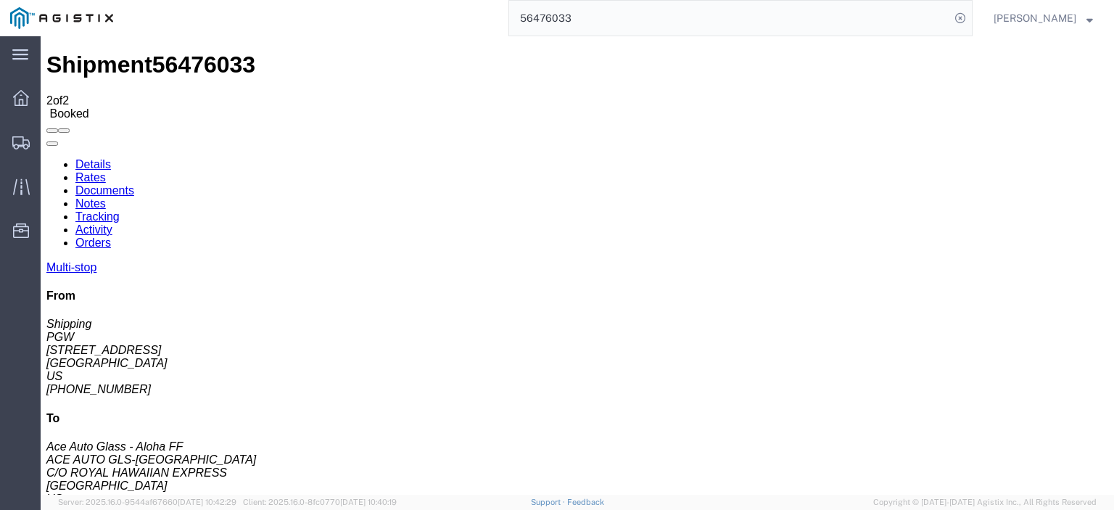
click at [106, 171] on link "Rates" at bounding box center [90, 177] width 30 height 12
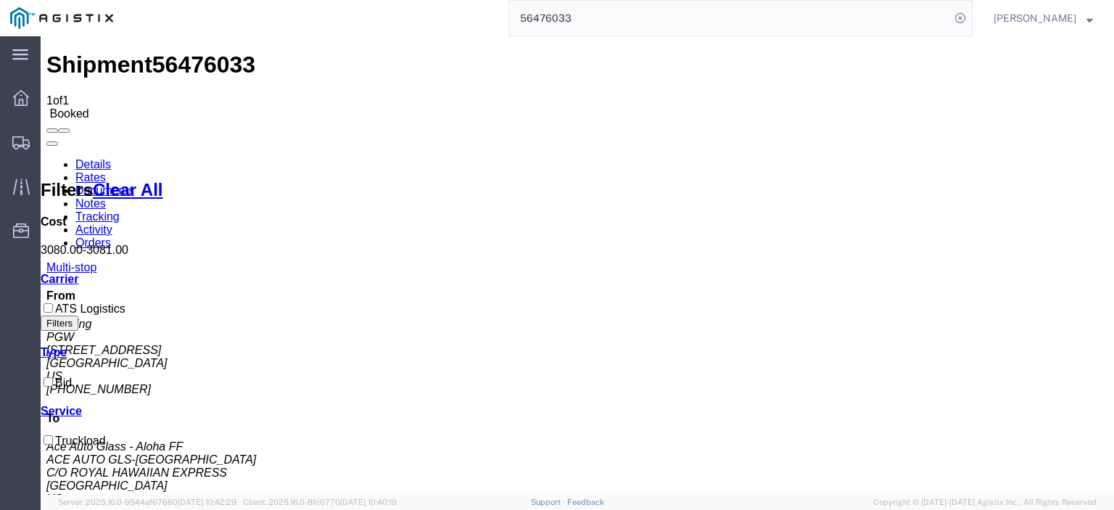
click at [500, 11] on div "56476033" at bounding box center [548, 18] width 850 height 36
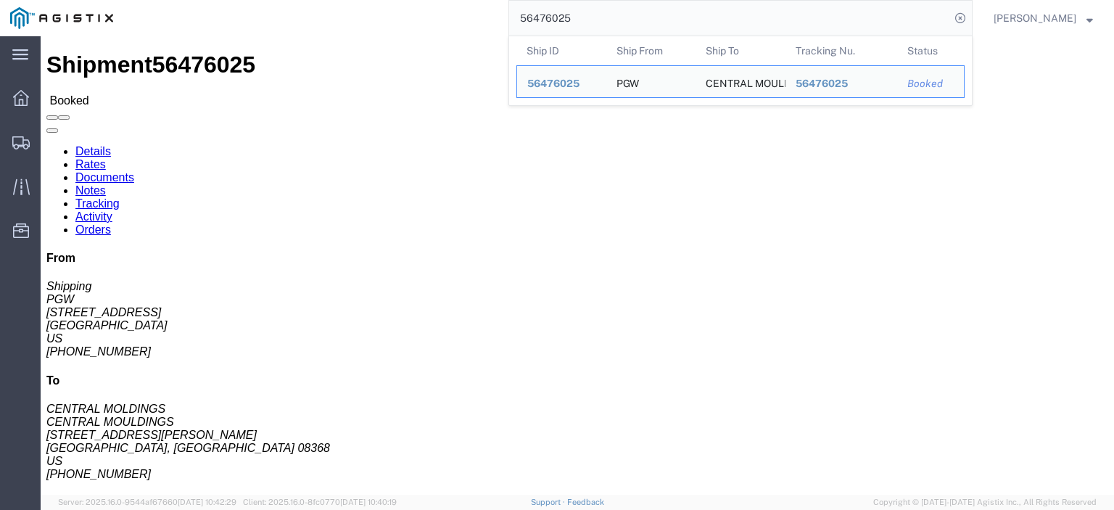
drag, startPoint x: 644, startPoint y: 14, endPoint x: 430, endPoint y: -50, distance: 224.0
click at [430, 0] on html "main_menu Created with Sketch. Collapse Menu Dashboard Shipments Traffic Resour…" at bounding box center [557, 255] width 1114 height 510
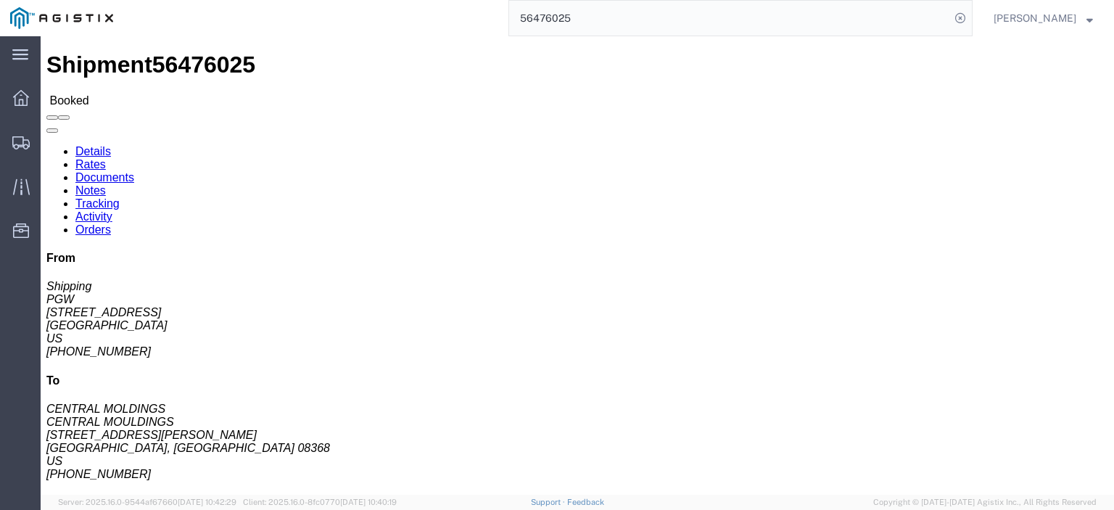
paste input "33"
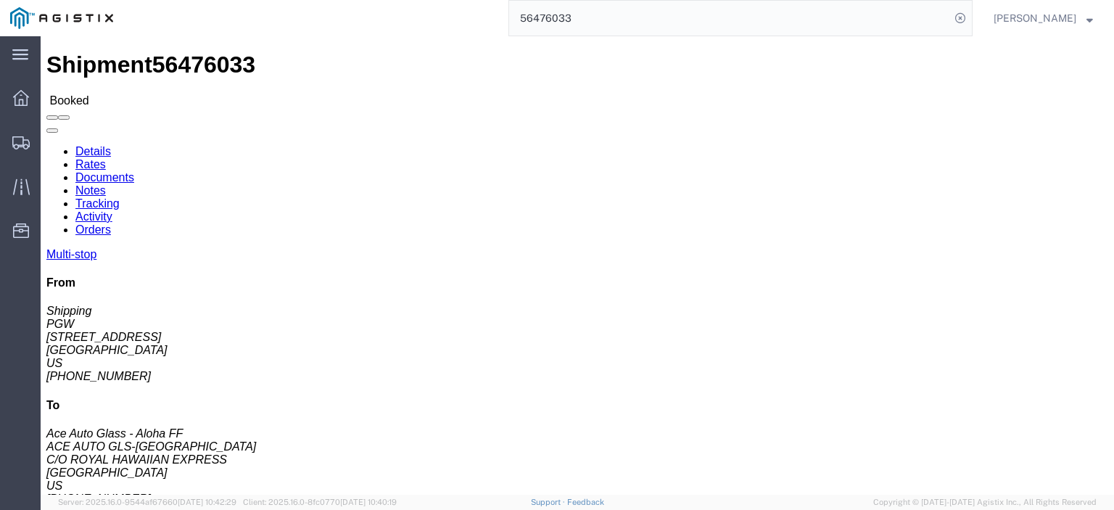
click link "Documents"
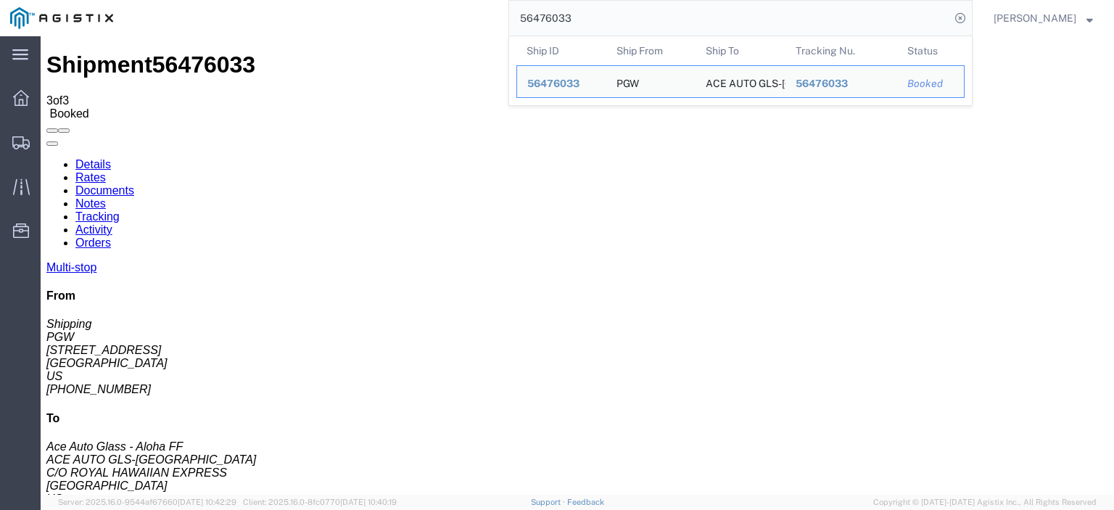
drag, startPoint x: 559, startPoint y: 14, endPoint x: 445, endPoint y: 8, distance: 114.1
click at [445, 8] on div "56476033 Ship ID Ship From Ship To Tracking Nu. Status Ship ID 56476033 Ship Fr…" at bounding box center [548, 18] width 850 height 36
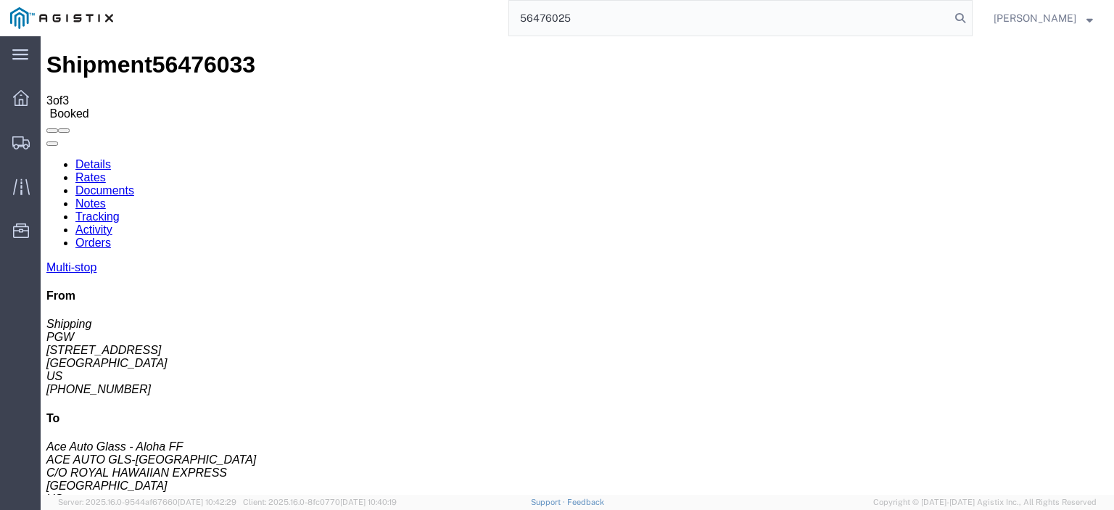
type input "56476025"
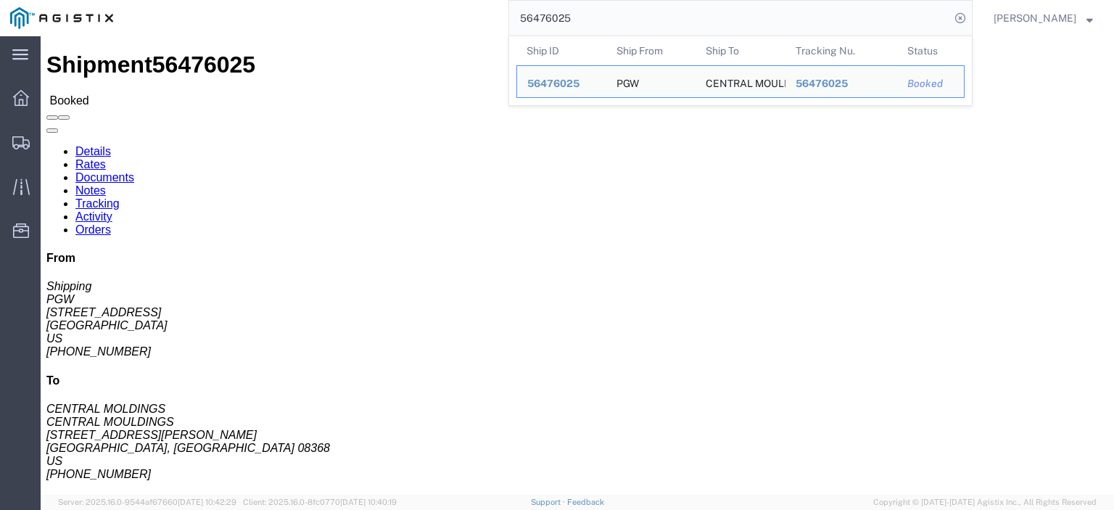
click span "56476025"
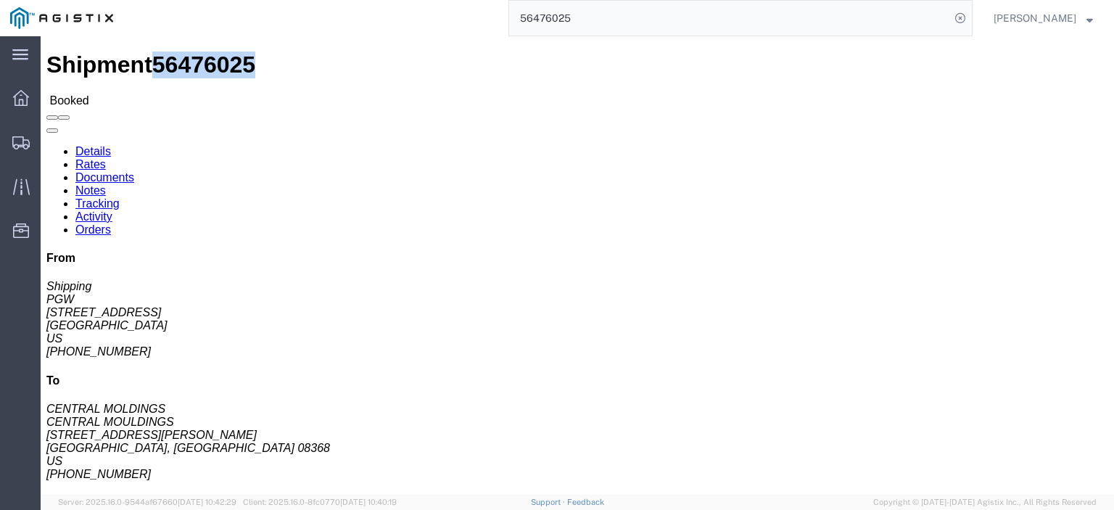
click span "56476025"
click at [582, 19] on input "56476025" at bounding box center [729, 18] width 441 height 35
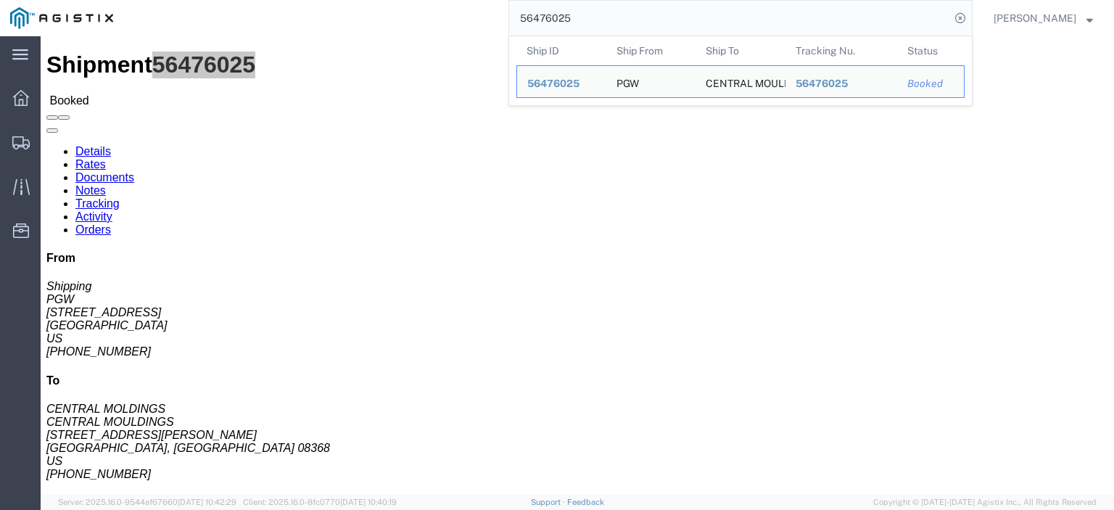
click at [582, 19] on input "56476025" at bounding box center [729, 18] width 441 height 35
drag, startPoint x: 95, startPoint y: 168, endPoint x: 4, endPoint y: 172, distance: 91.5
click div "Ship From PGW (Shipping) [STREET_ADDRESS] [PHONE_NUMBER] [EMAIL_ADDRESS][DOMAIN…"
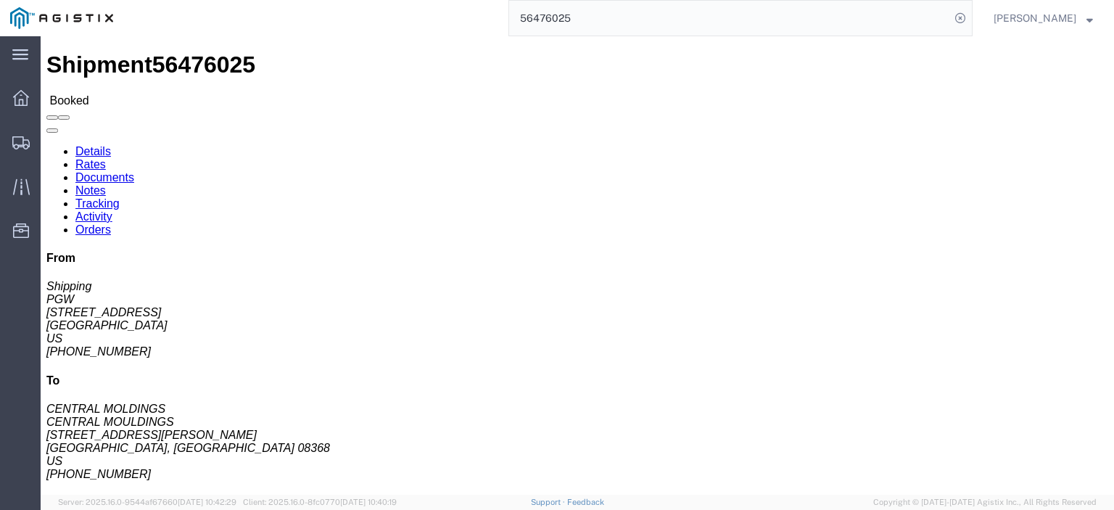
drag, startPoint x: 371, startPoint y: 168, endPoint x: 202, endPoint y: 175, distance: 169.9
click div "Ship To CENTRAL MOULDINGS (CENTRAL MOLDINGS) CENTMLD [STREET_ADDRESS][PERSON_NA…"
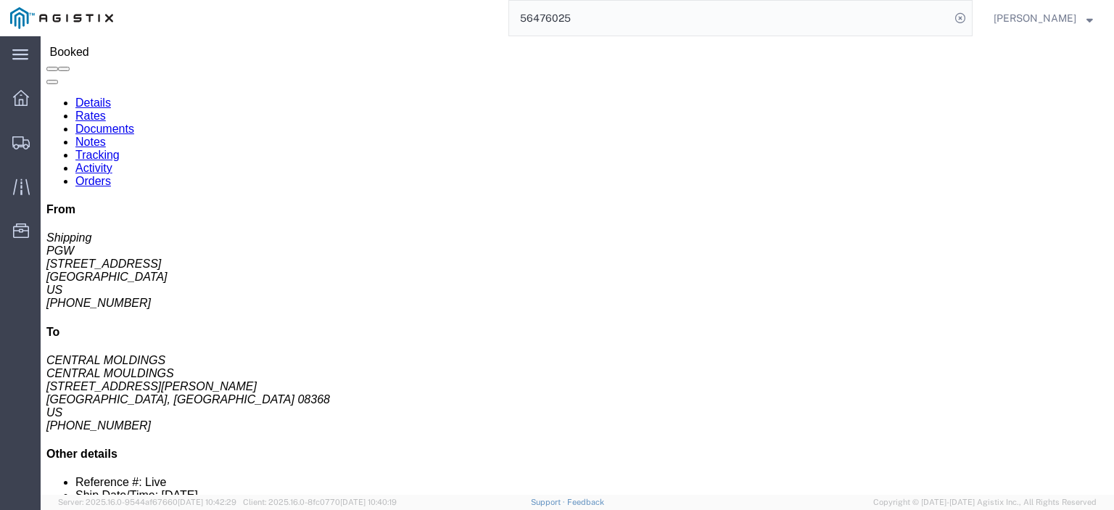
scroll to position [73, 0]
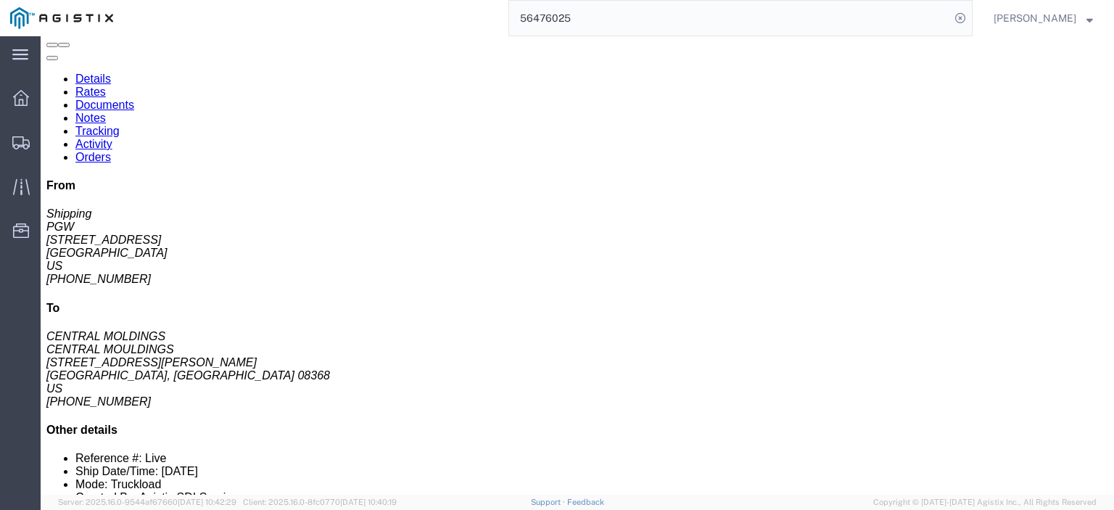
click link "Rates"
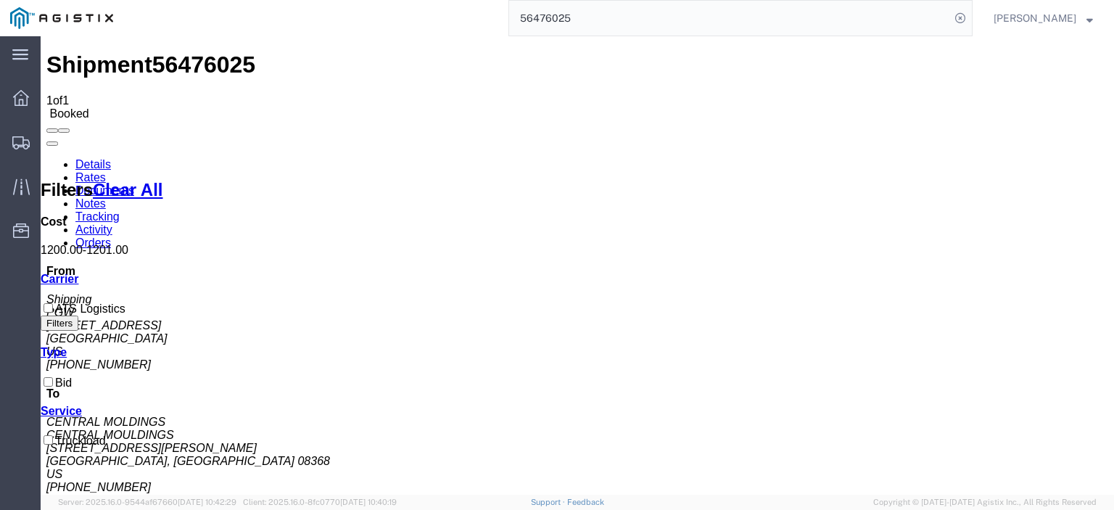
click at [106, 197] on link "Notes" at bounding box center [90, 203] width 30 height 12
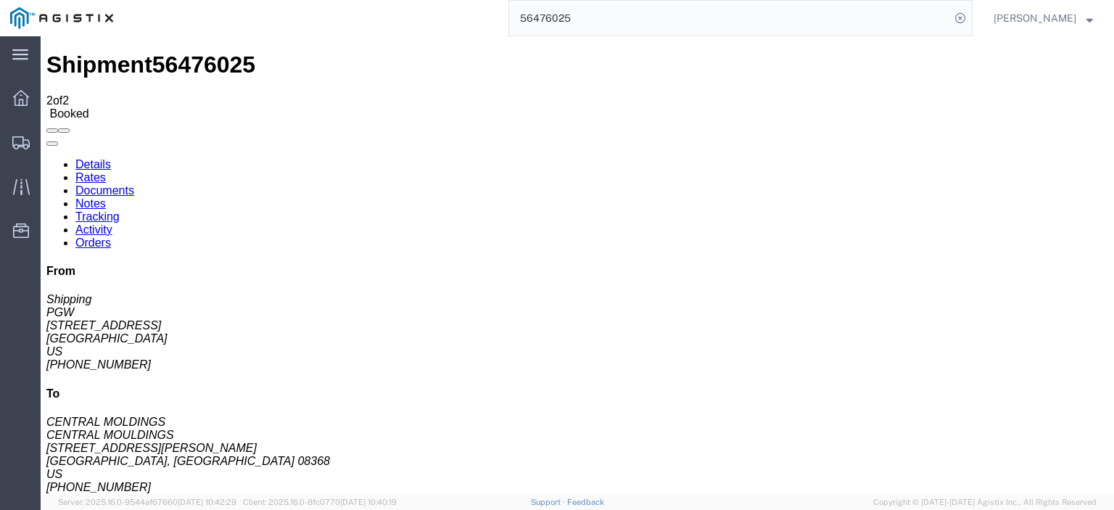
click at [101, 158] on link "Details" at bounding box center [93, 164] width 36 height 12
click link "Rates"
